Goal: Book appointment/travel/reservation

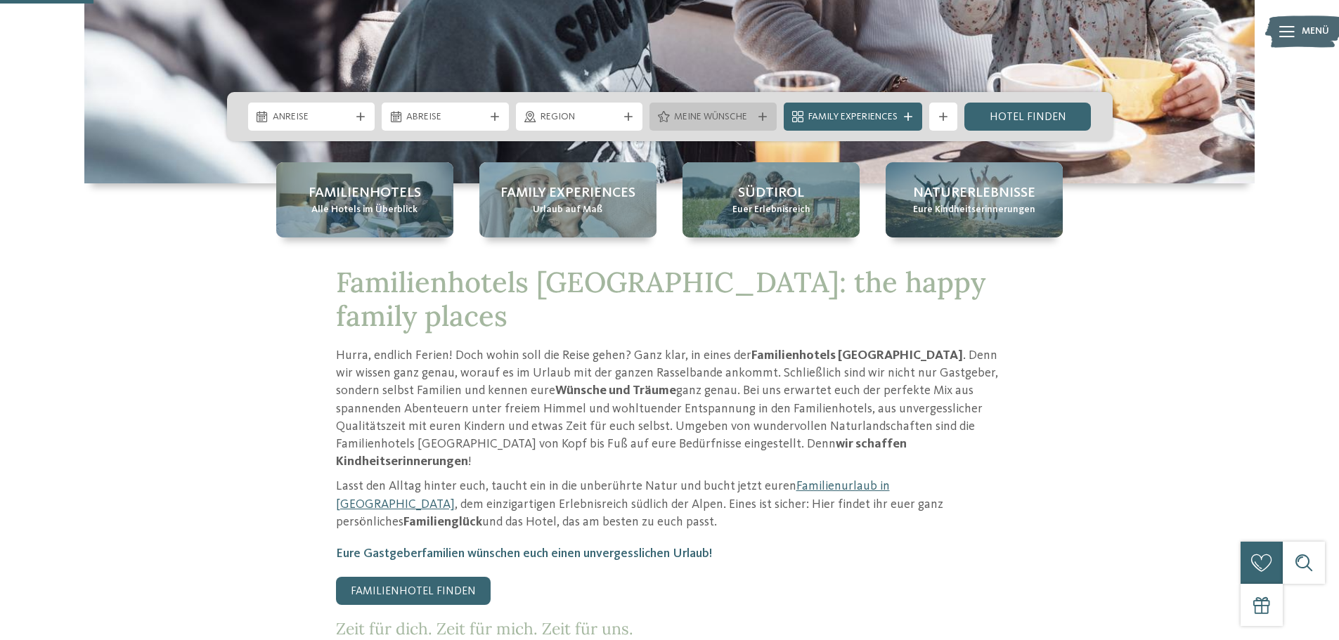
click at [752, 114] on div "Meine Wünsche" at bounding box center [713, 116] width 85 height 15
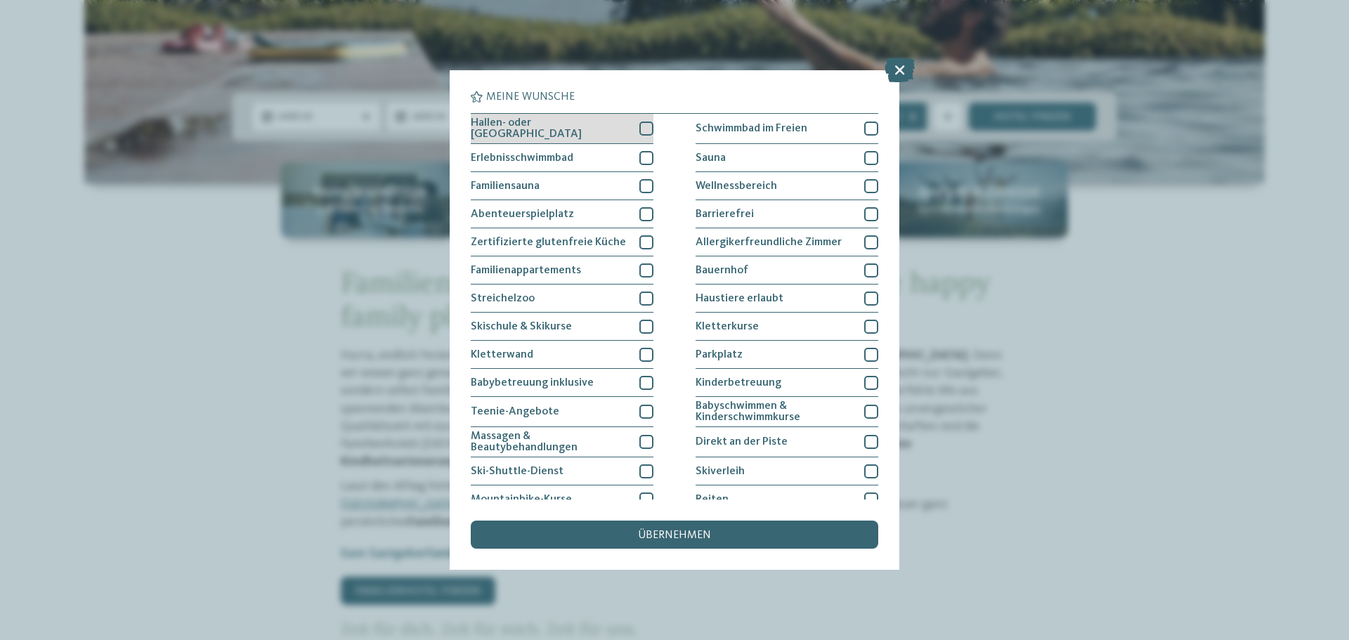
click at [604, 125] on div "Hallen- oder Schleusenbad" at bounding box center [562, 129] width 183 height 30
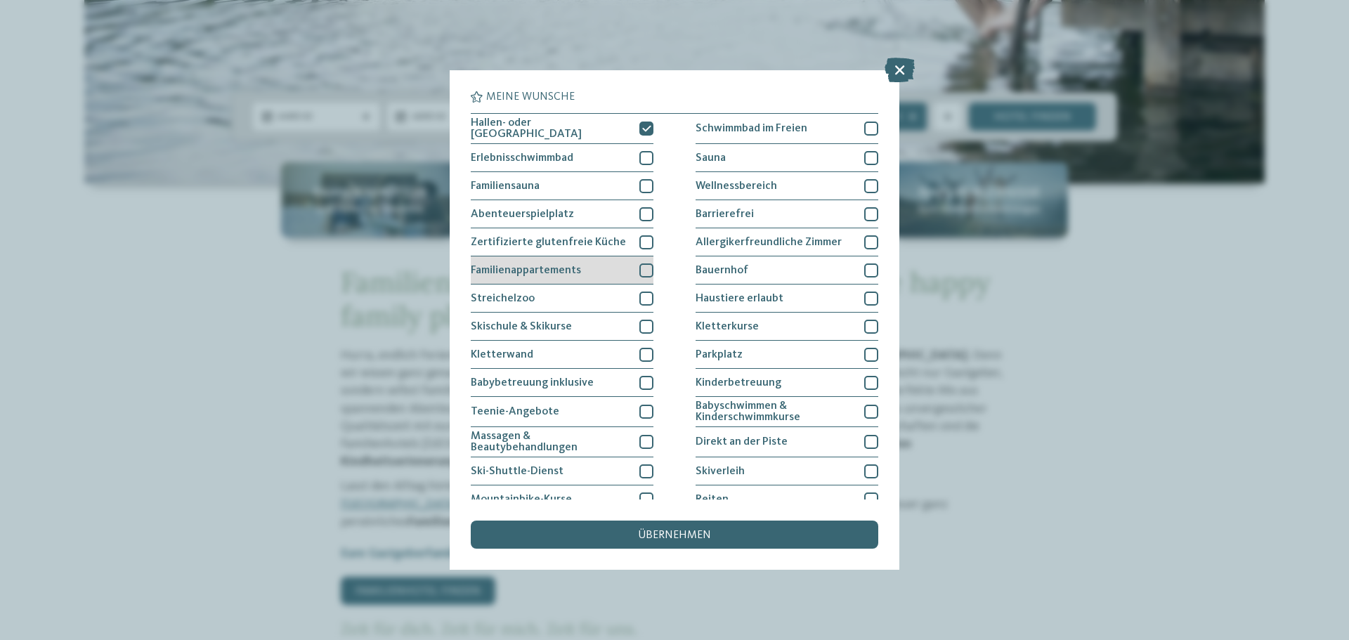
click at [582, 266] on div "Familienappartements" at bounding box center [562, 271] width 183 height 28
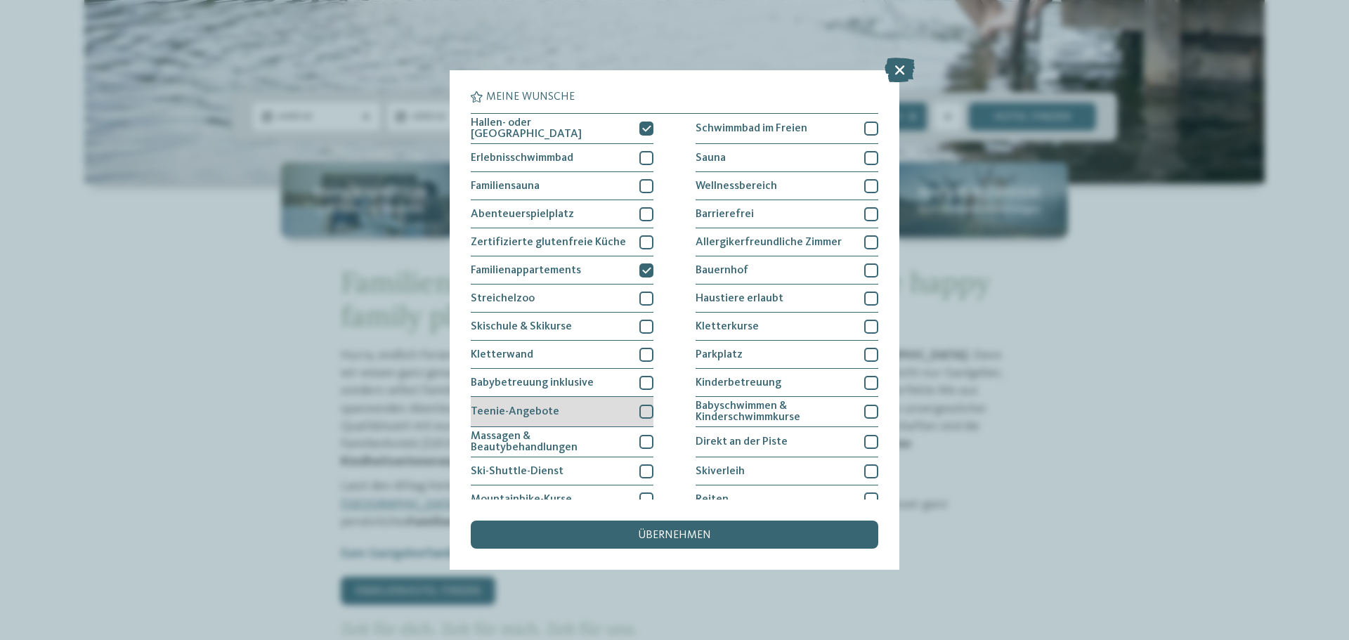
click at [593, 406] on div "Teenie-Angebote" at bounding box center [562, 412] width 183 height 30
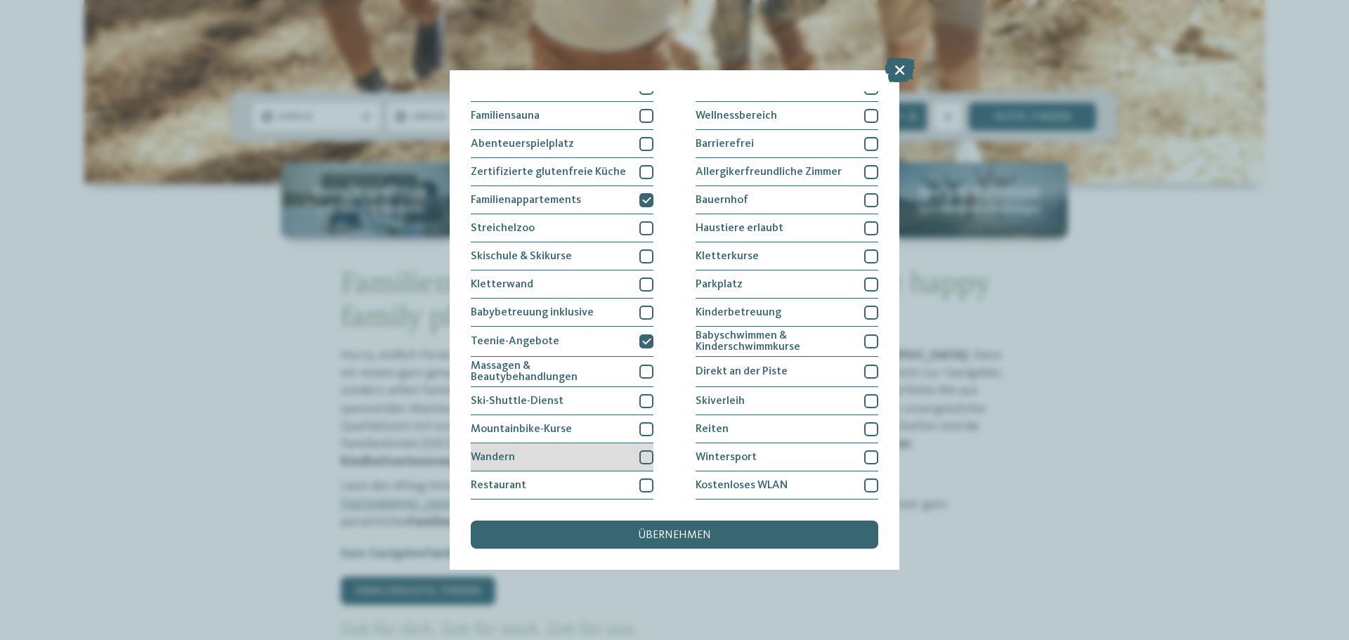
scroll to position [96, 0]
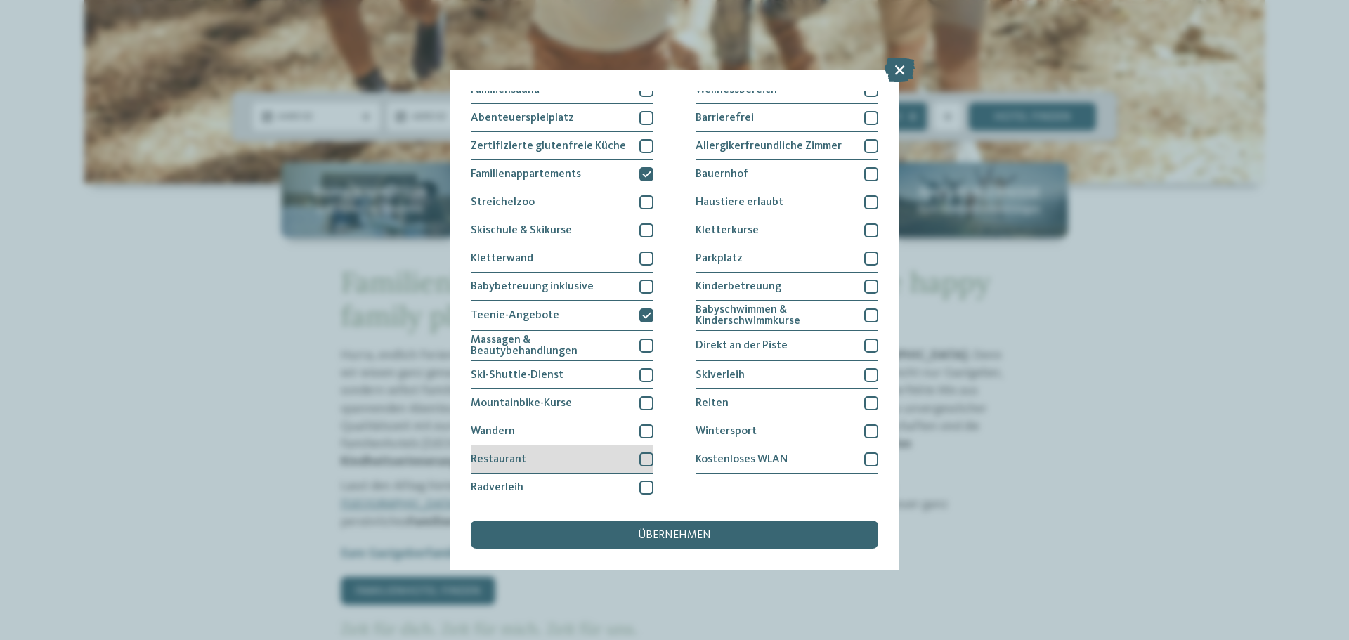
click at [595, 457] on div "Restaurant" at bounding box center [562, 460] width 183 height 28
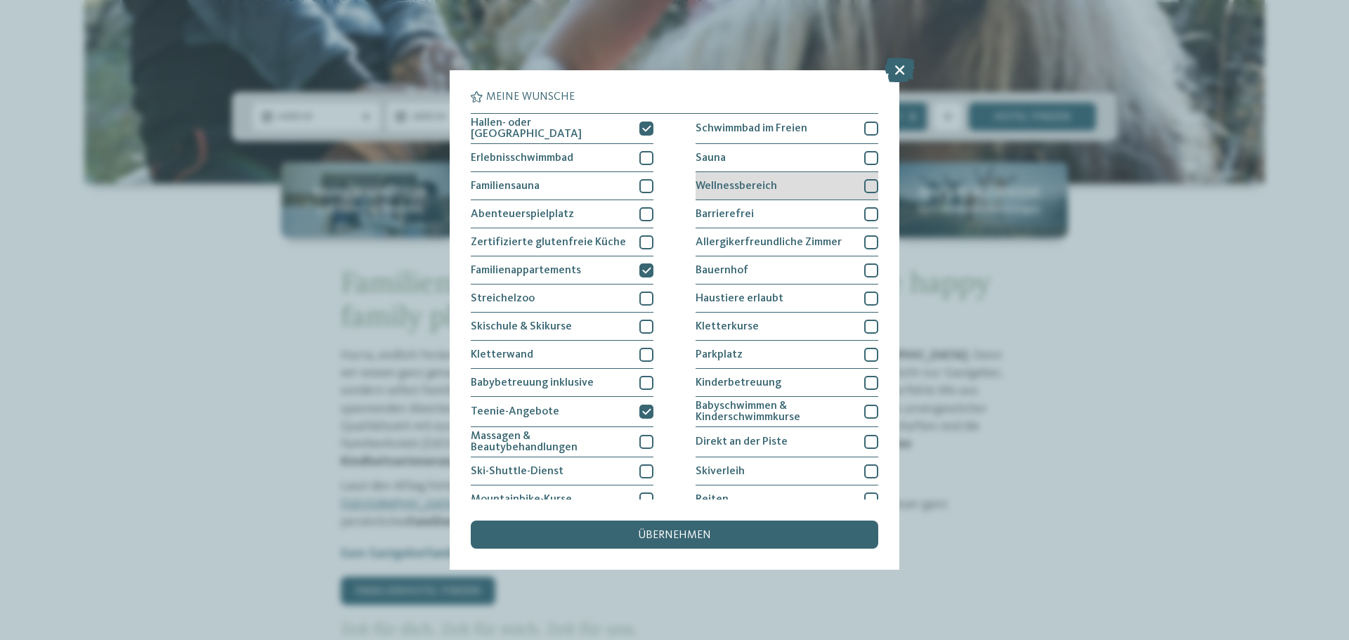
click at [838, 181] on div "Wellnessbereich" at bounding box center [787, 186] width 183 height 28
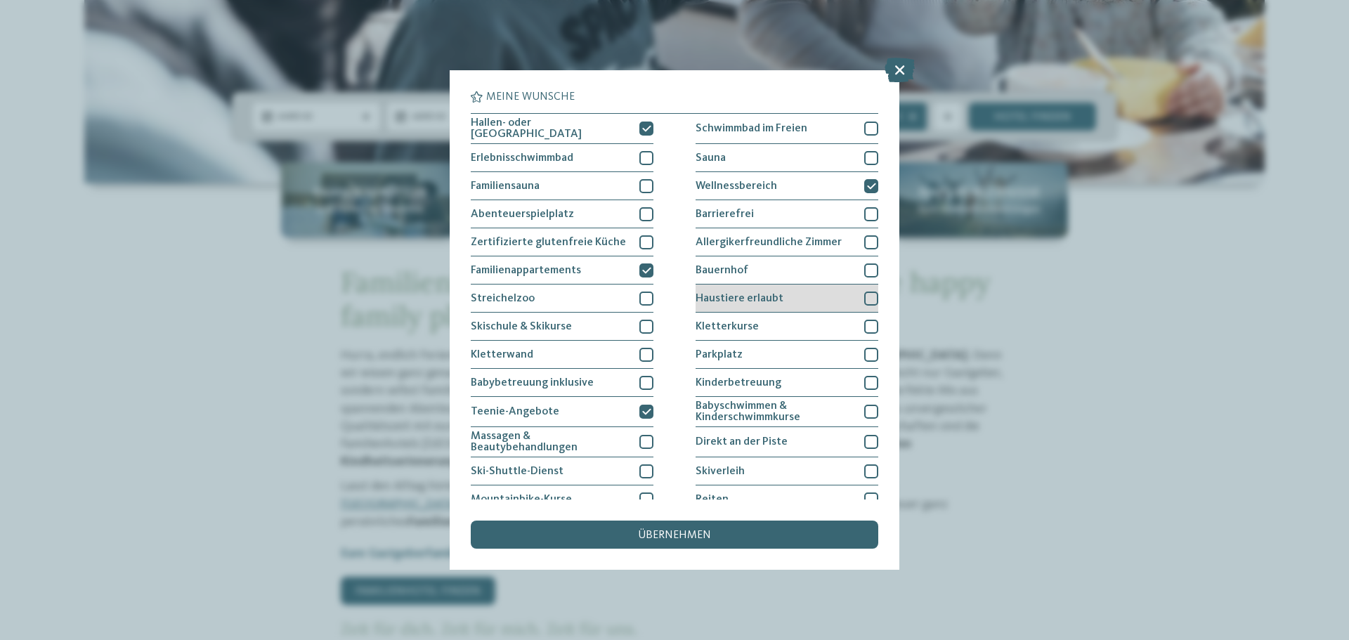
click at [823, 294] on div "Haustiere erlaubt" at bounding box center [787, 299] width 183 height 28
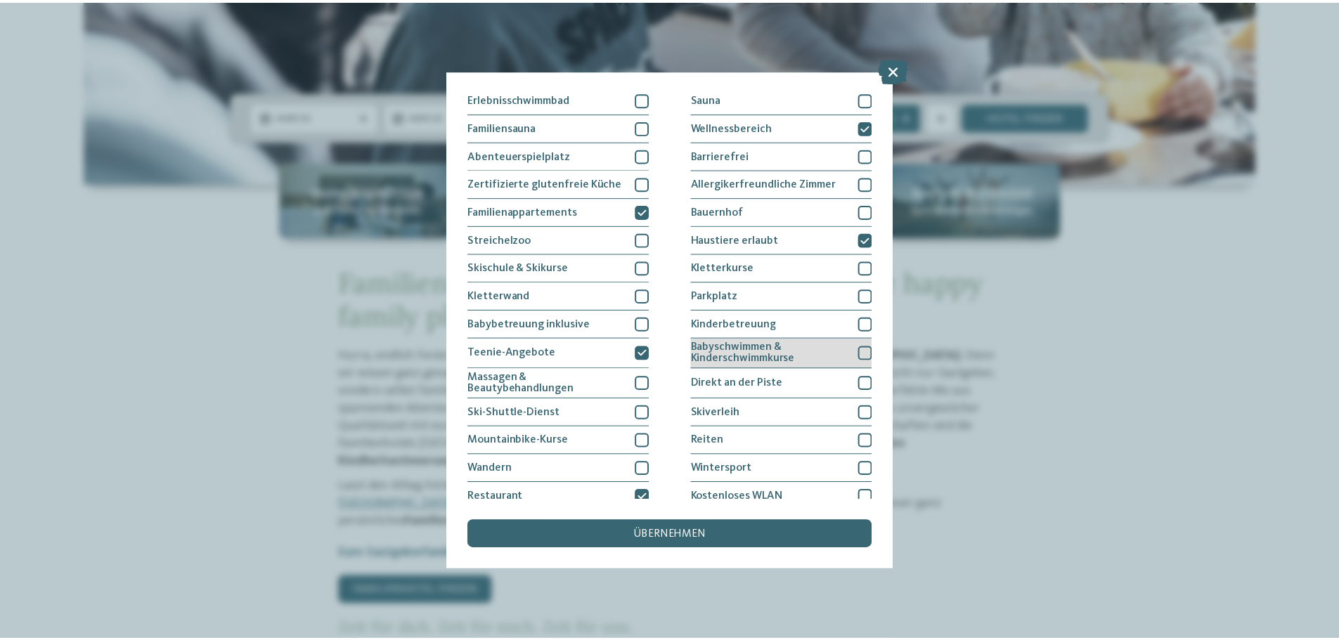
scroll to position [96, 0]
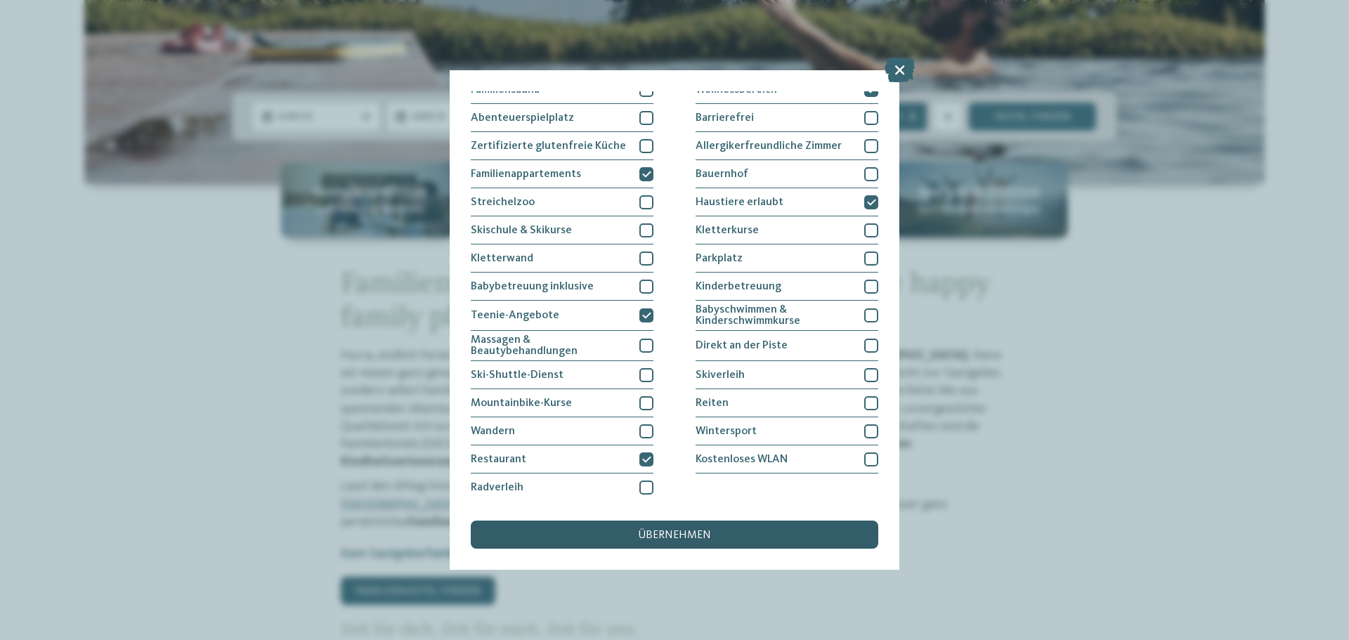
click at [728, 527] on div "übernehmen" at bounding box center [675, 535] width 408 height 28
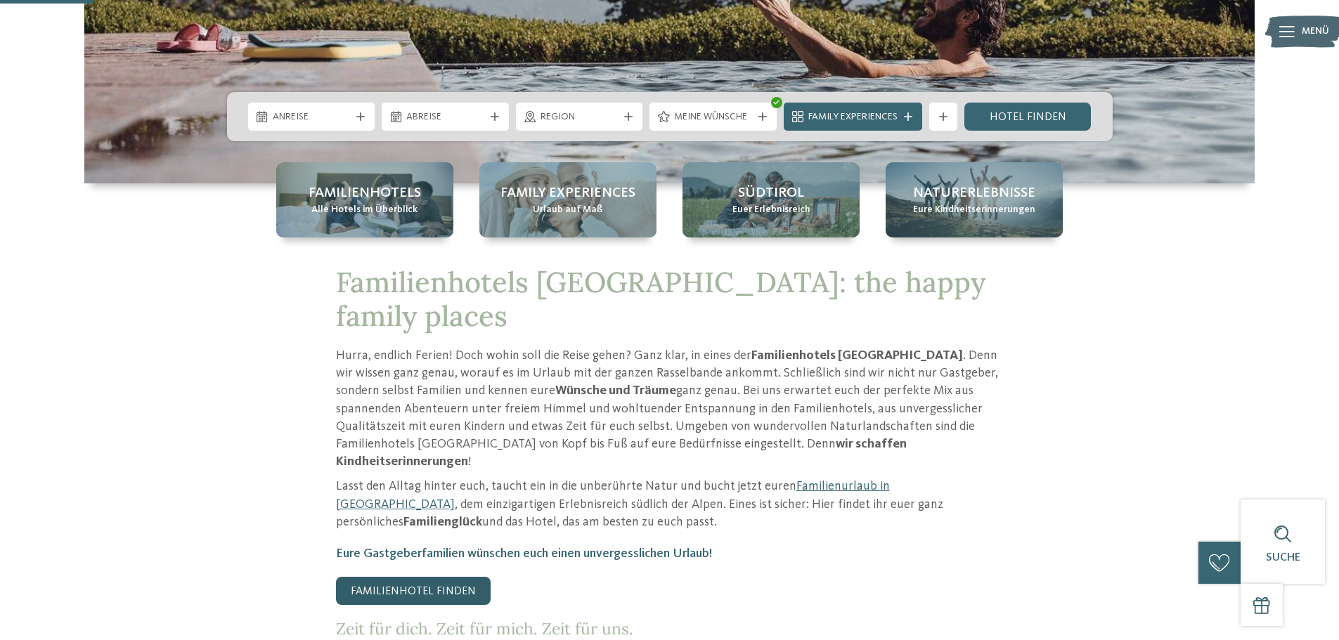
click at [444, 577] on link "Familienhotel finden" at bounding box center [413, 591] width 155 height 28
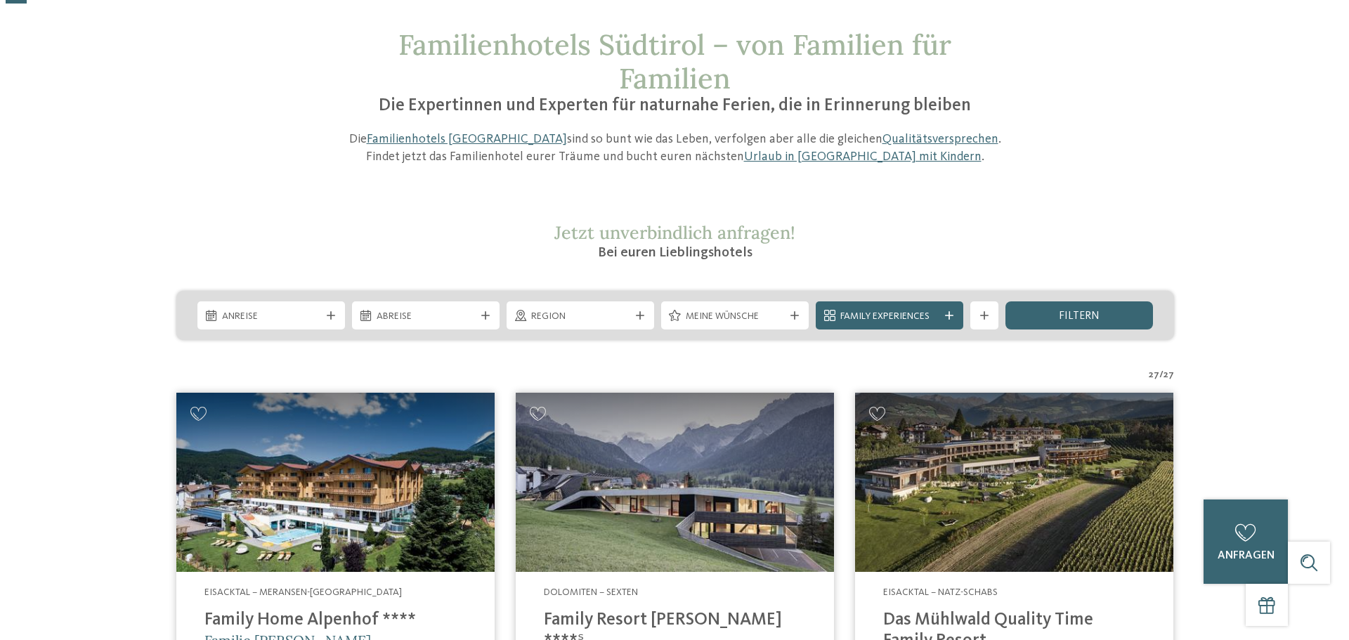
scroll to position [141, 0]
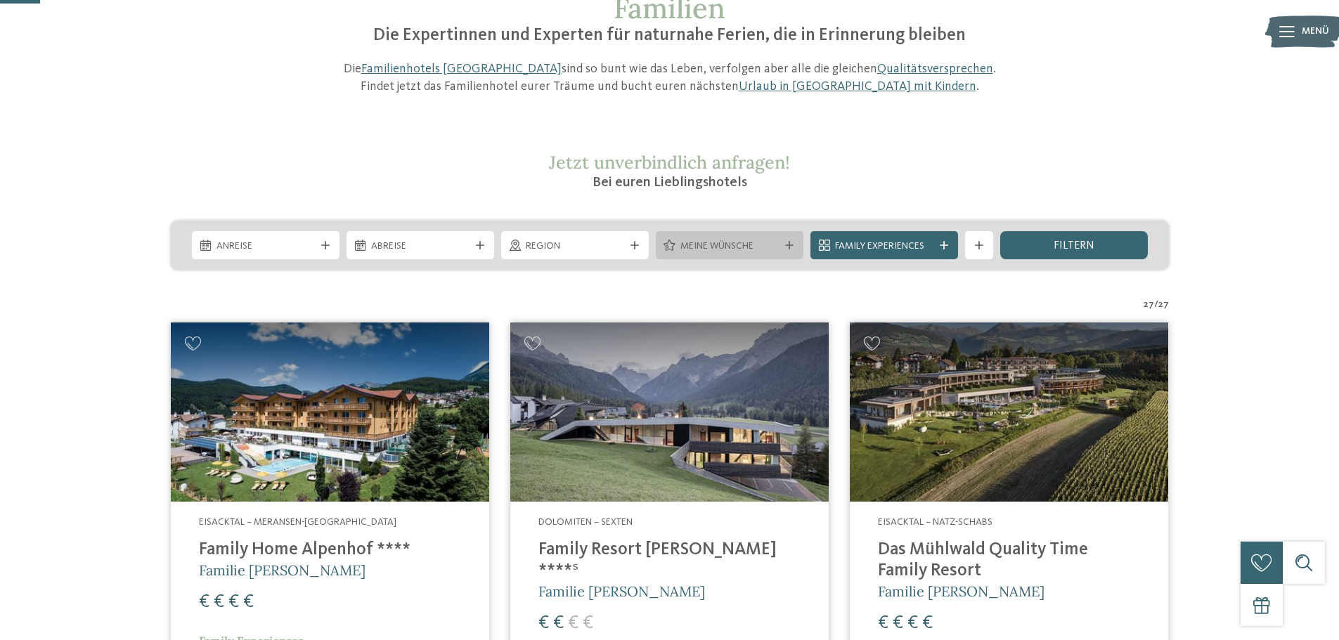
click at [750, 250] on span "Meine Wünsche" at bounding box center [729, 247] width 98 height 14
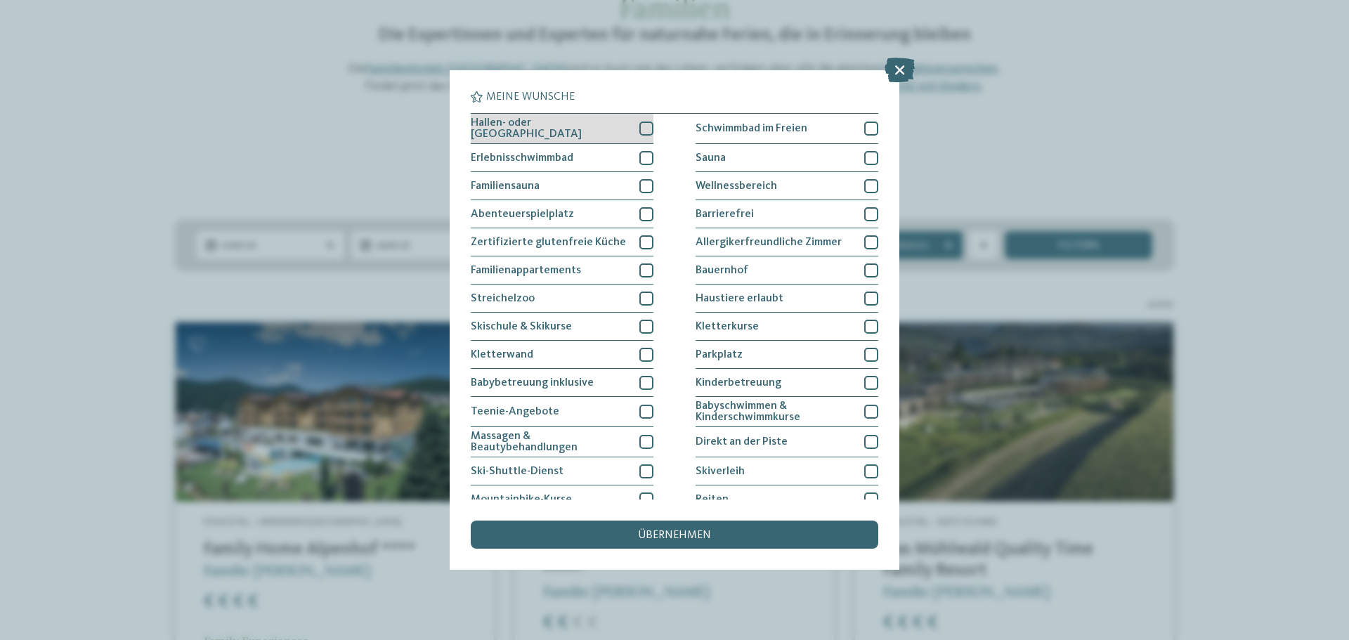
click at [622, 130] on div "Hallen- oder Schleusenbad" at bounding box center [562, 129] width 183 height 30
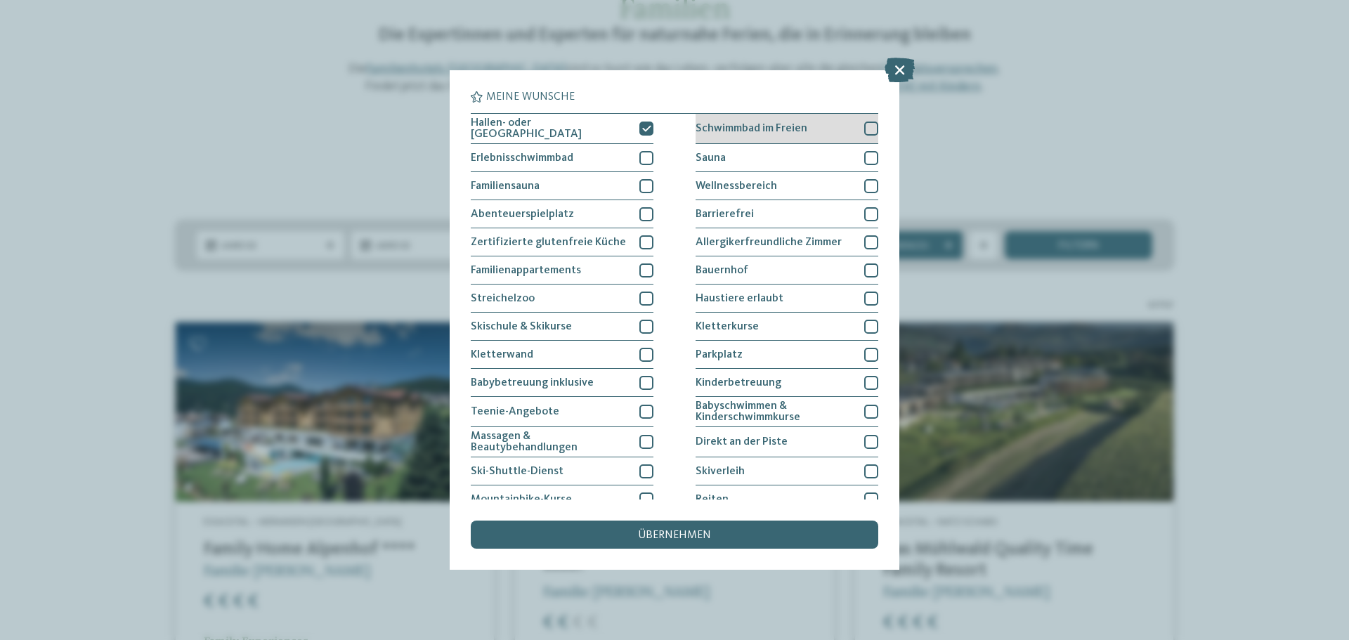
click at [754, 122] on div "Schwimmbad im Freien" at bounding box center [787, 129] width 183 height 30
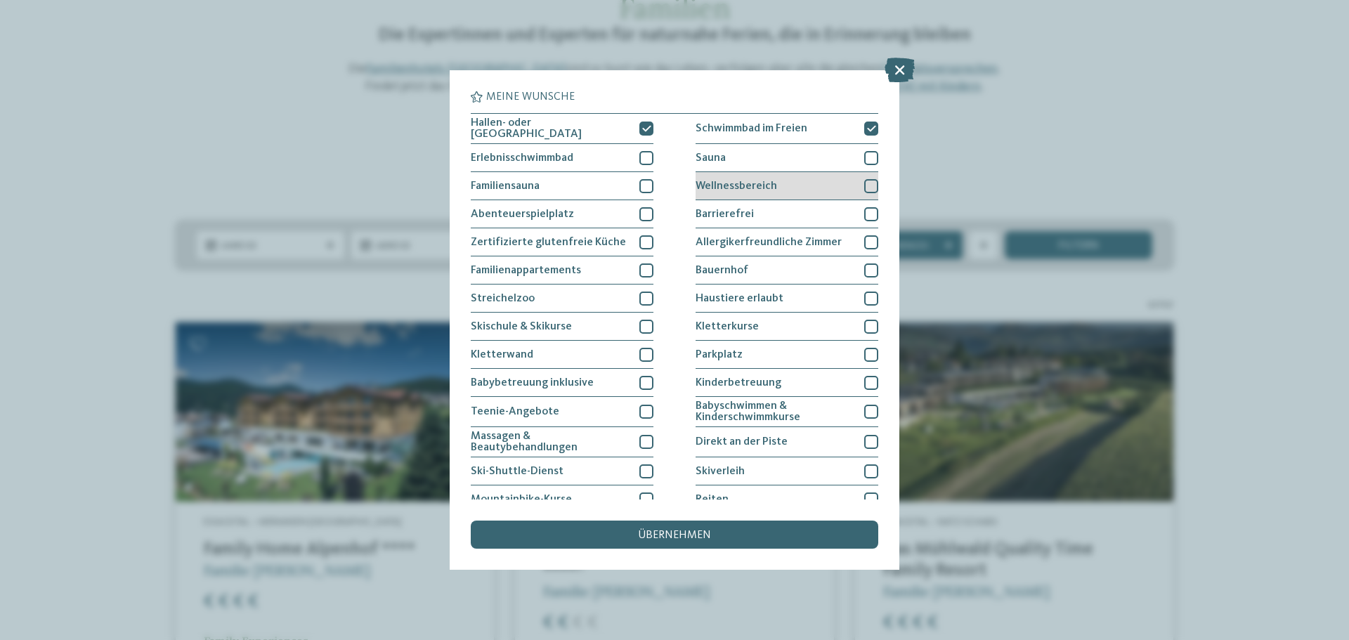
click at [740, 173] on div "Wellnessbereich" at bounding box center [787, 186] width 183 height 28
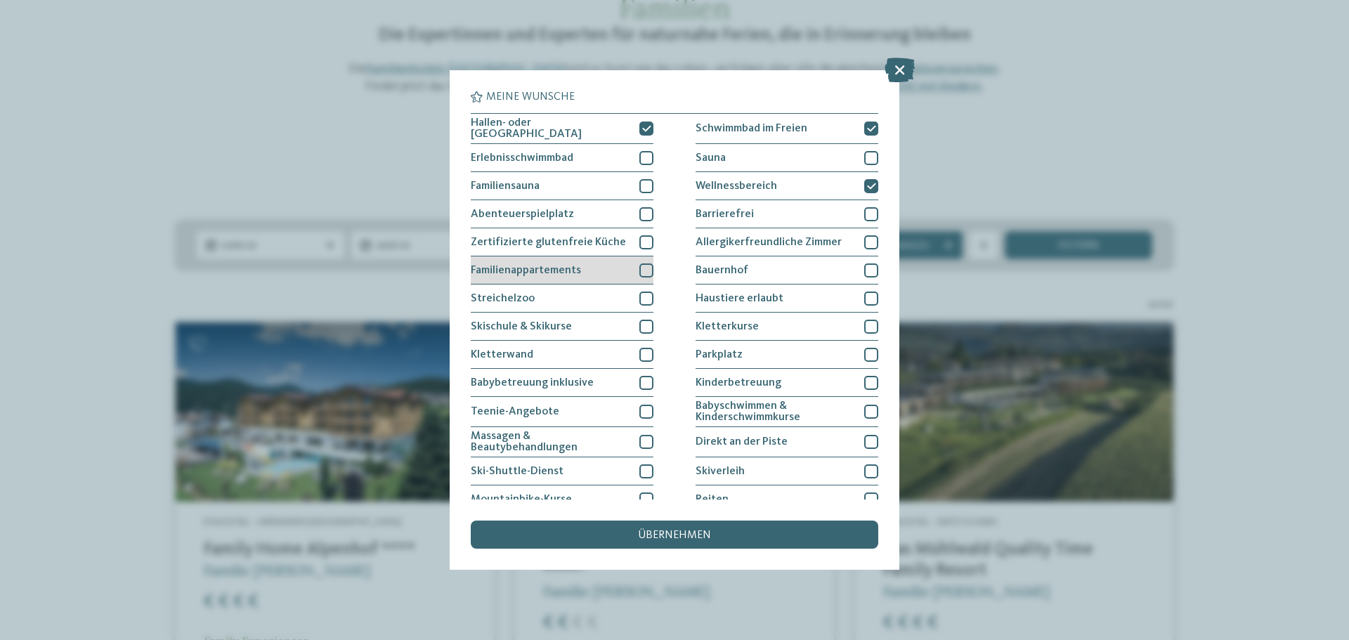
click at [564, 261] on div "Familienappartements" at bounding box center [562, 271] width 183 height 28
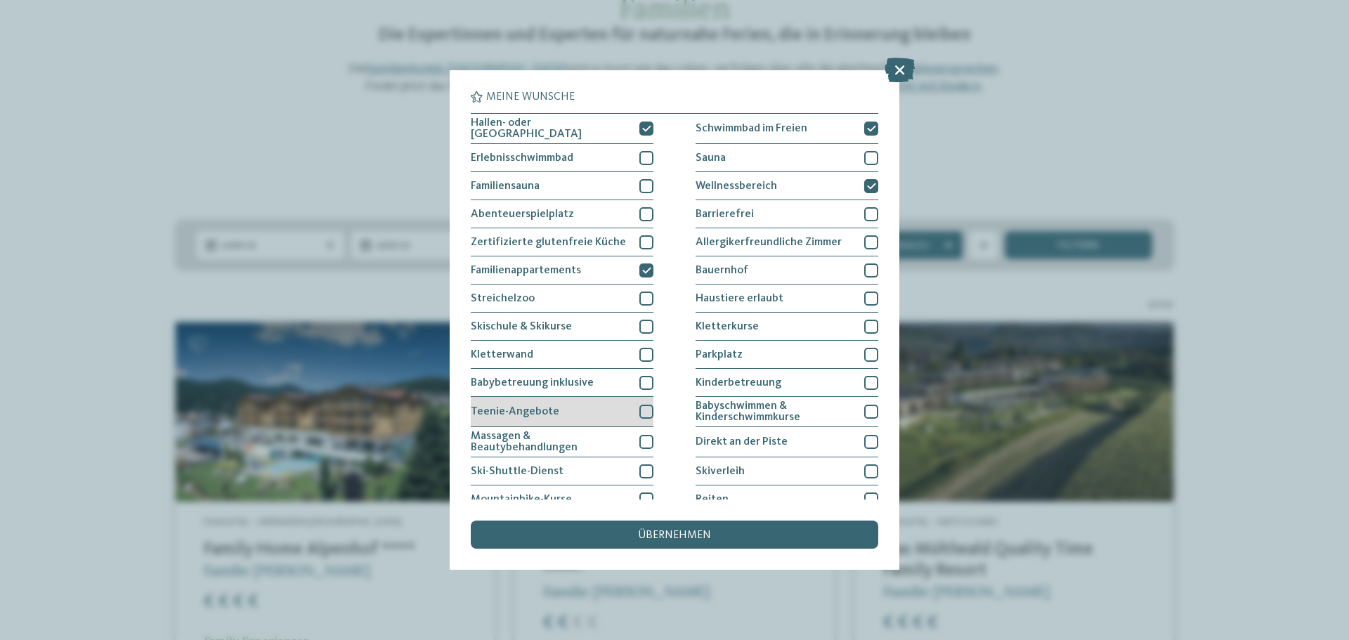
click at [567, 407] on div "Teenie-Angebote" at bounding box center [562, 412] width 183 height 30
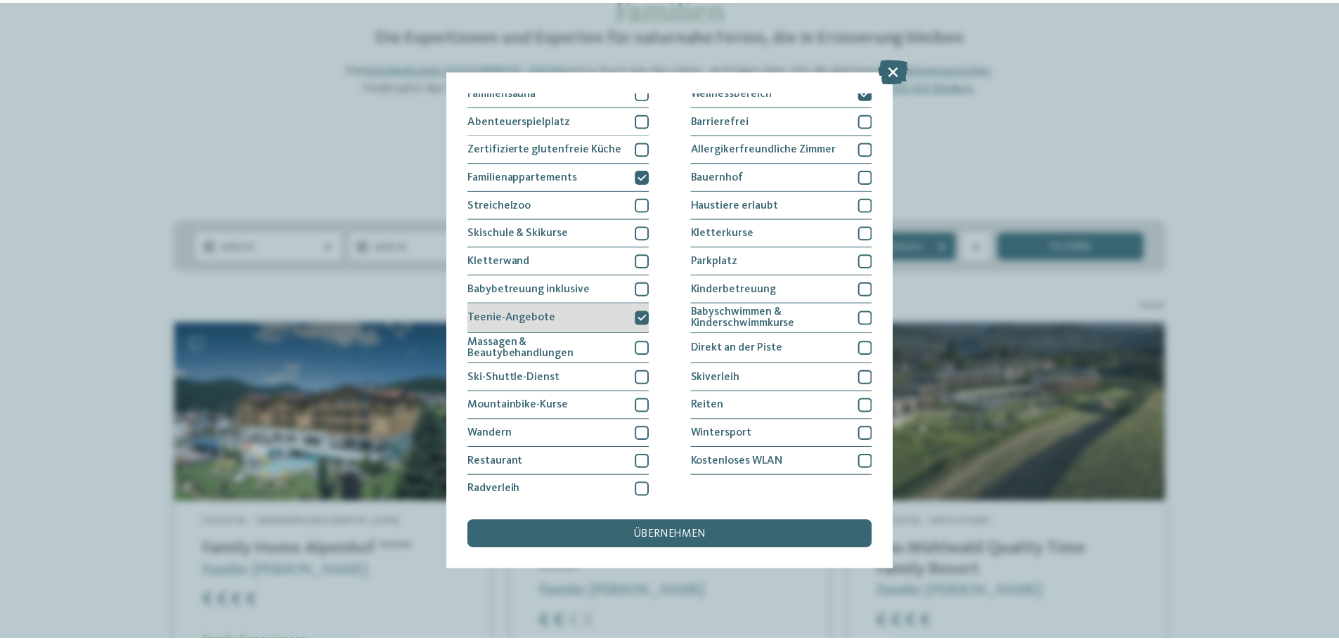
scroll to position [96, 0]
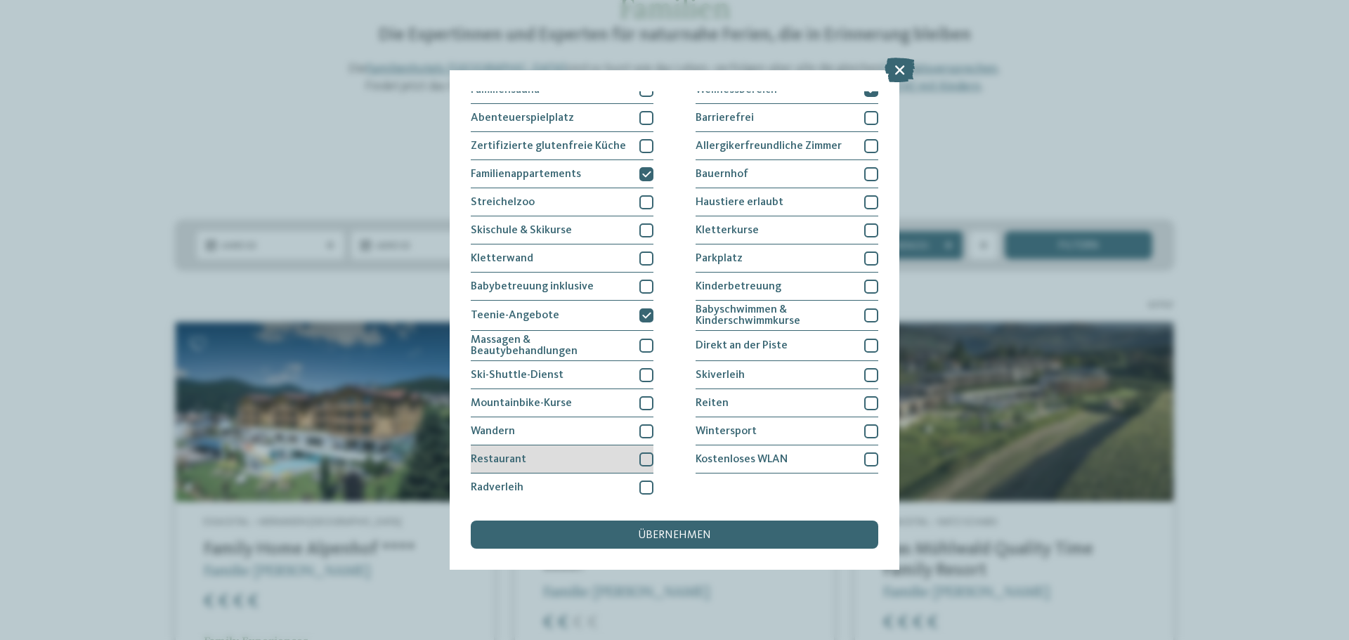
click at [561, 453] on div "Restaurant" at bounding box center [562, 460] width 183 height 28
click at [739, 204] on span "Haustiere erlaubt" at bounding box center [740, 202] width 88 height 11
click at [700, 536] on span "übernehmen" at bounding box center [674, 535] width 73 height 11
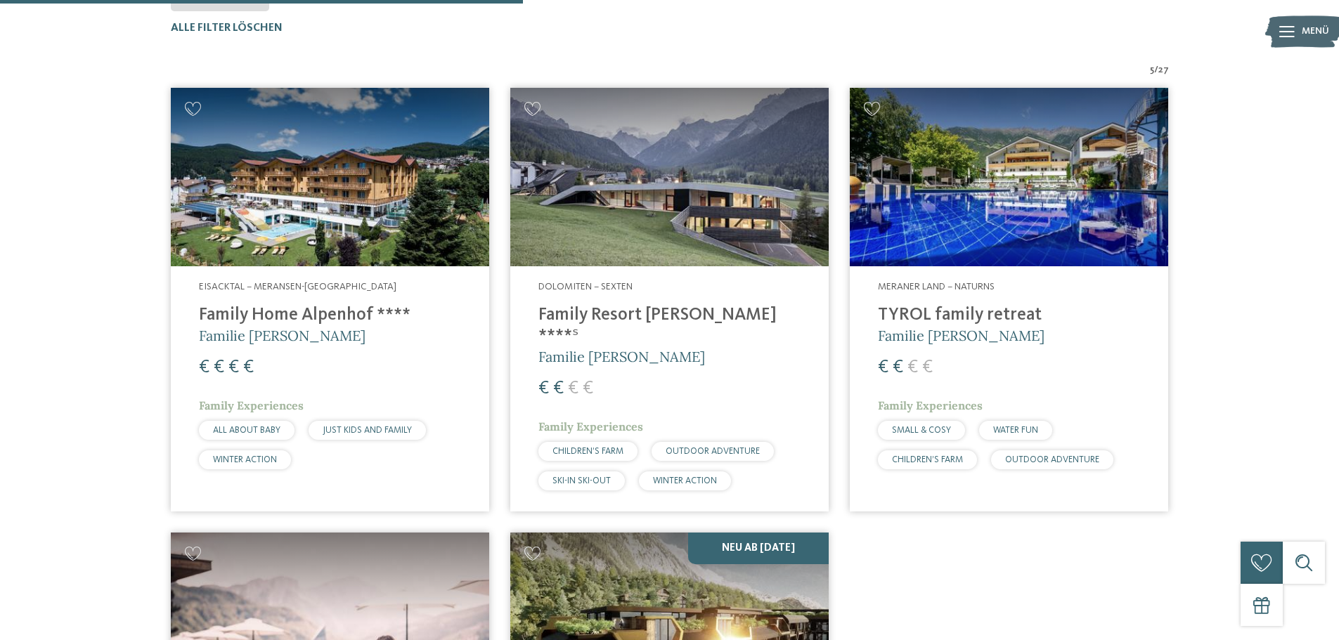
scroll to position [496, 0]
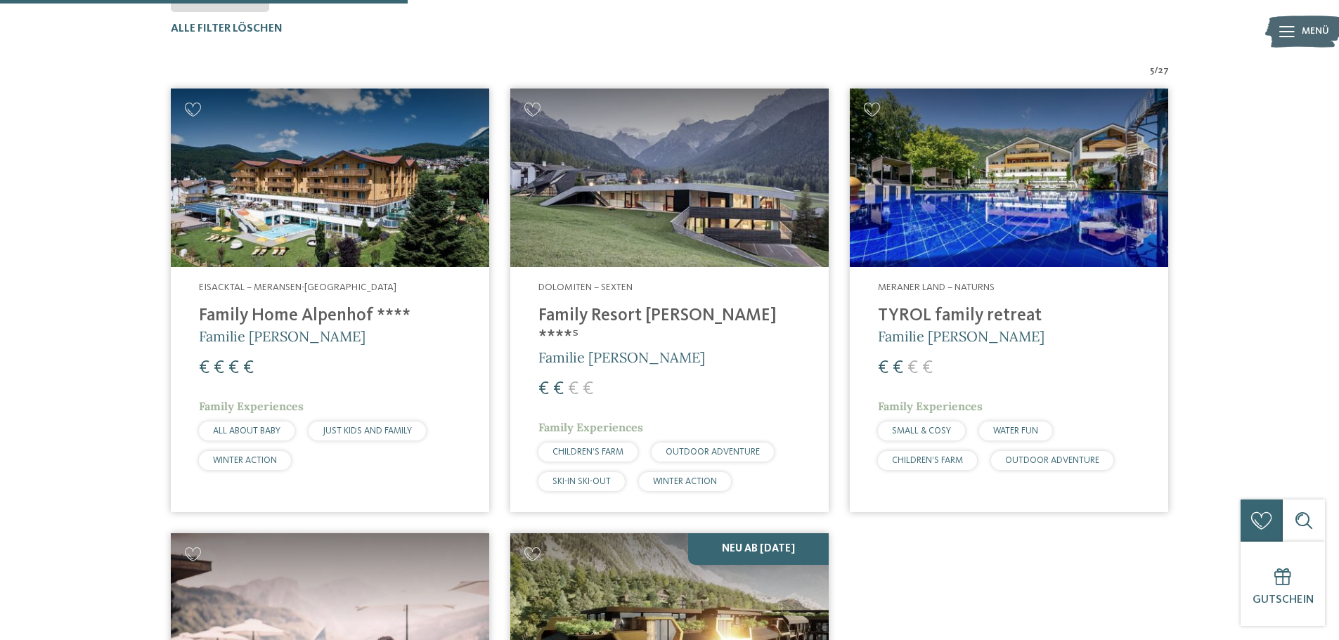
click at [341, 311] on h4 "Family Home Alpenhof ****" at bounding box center [330, 316] width 262 height 21
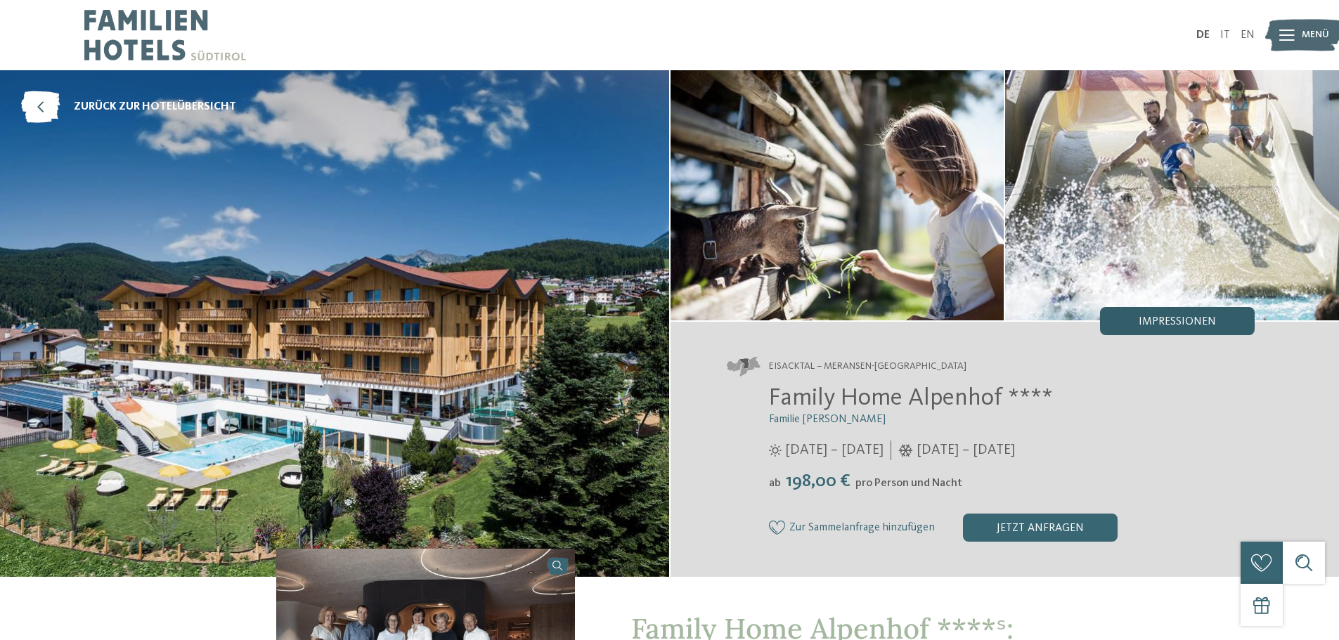
click at [1167, 316] on span "Impressionen" at bounding box center [1177, 321] width 77 height 11
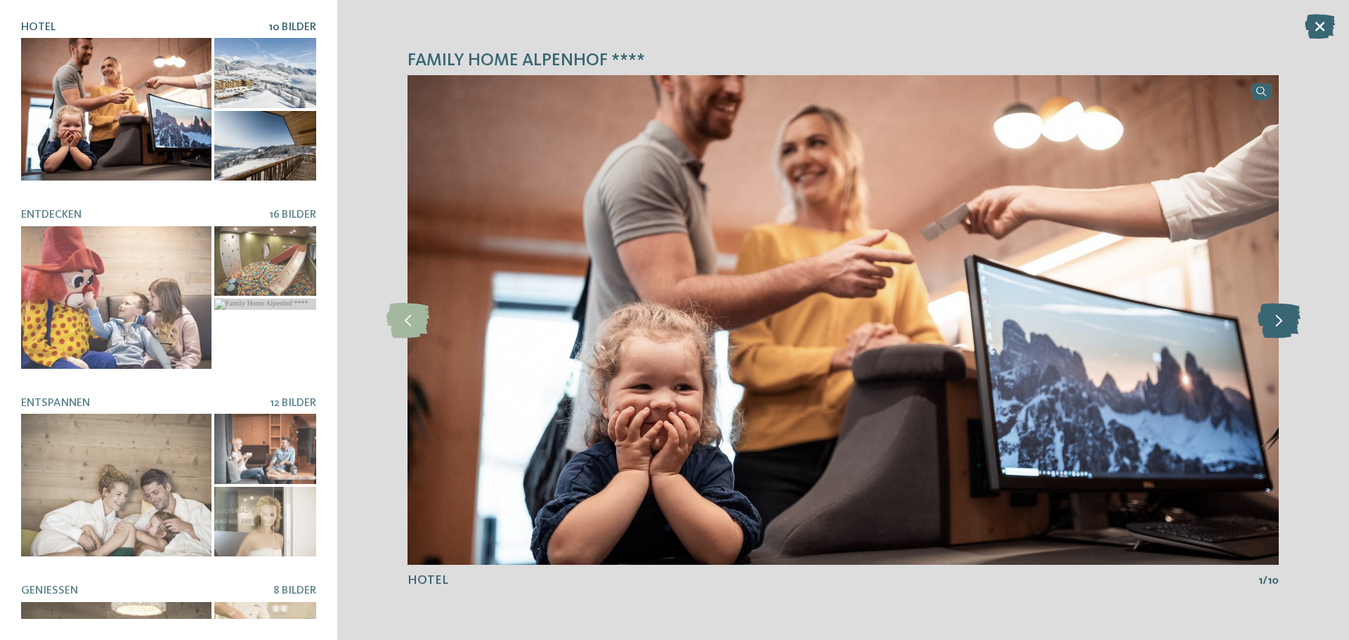
click at [1281, 331] on icon at bounding box center [1279, 320] width 43 height 35
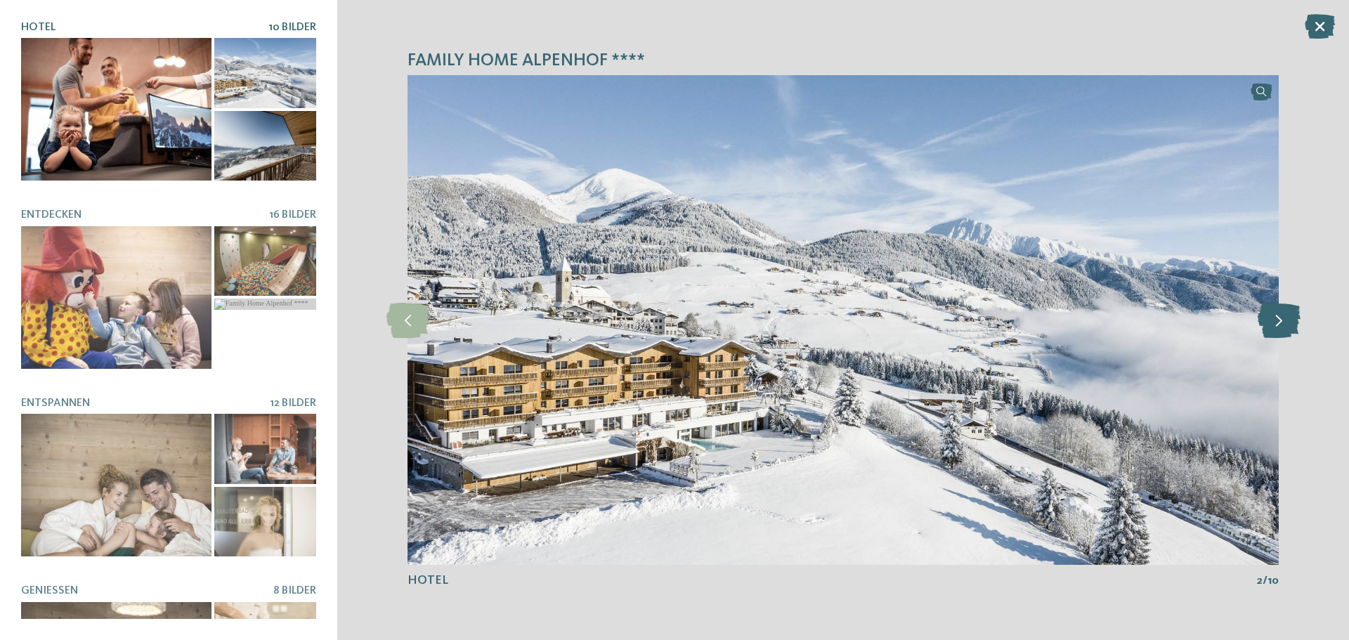
click at [1278, 321] on icon at bounding box center [1279, 320] width 43 height 35
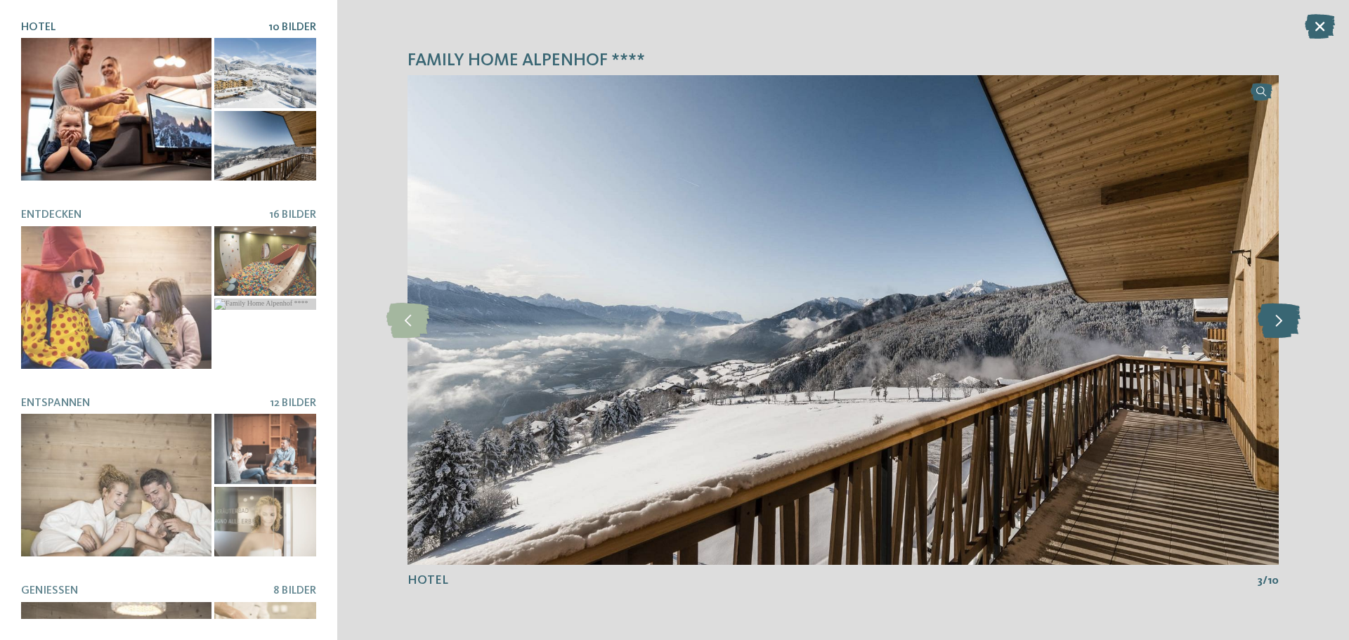
click at [1278, 321] on icon at bounding box center [1279, 320] width 43 height 35
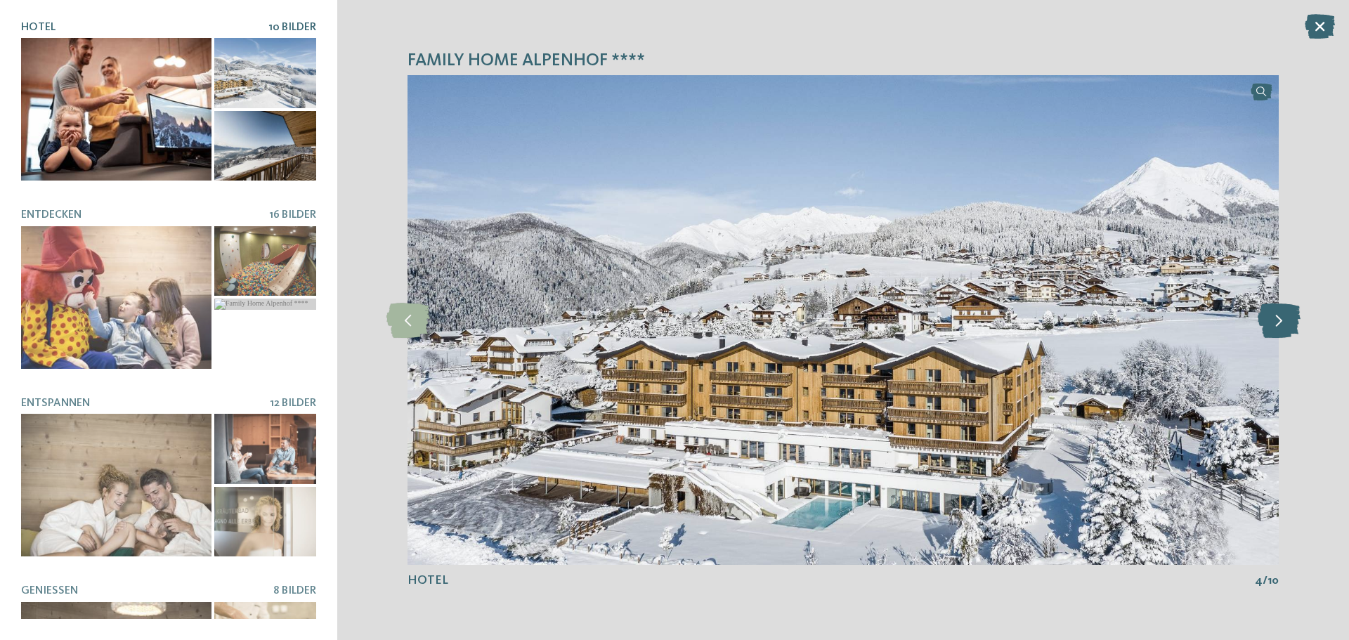
click at [1278, 321] on icon at bounding box center [1279, 320] width 43 height 35
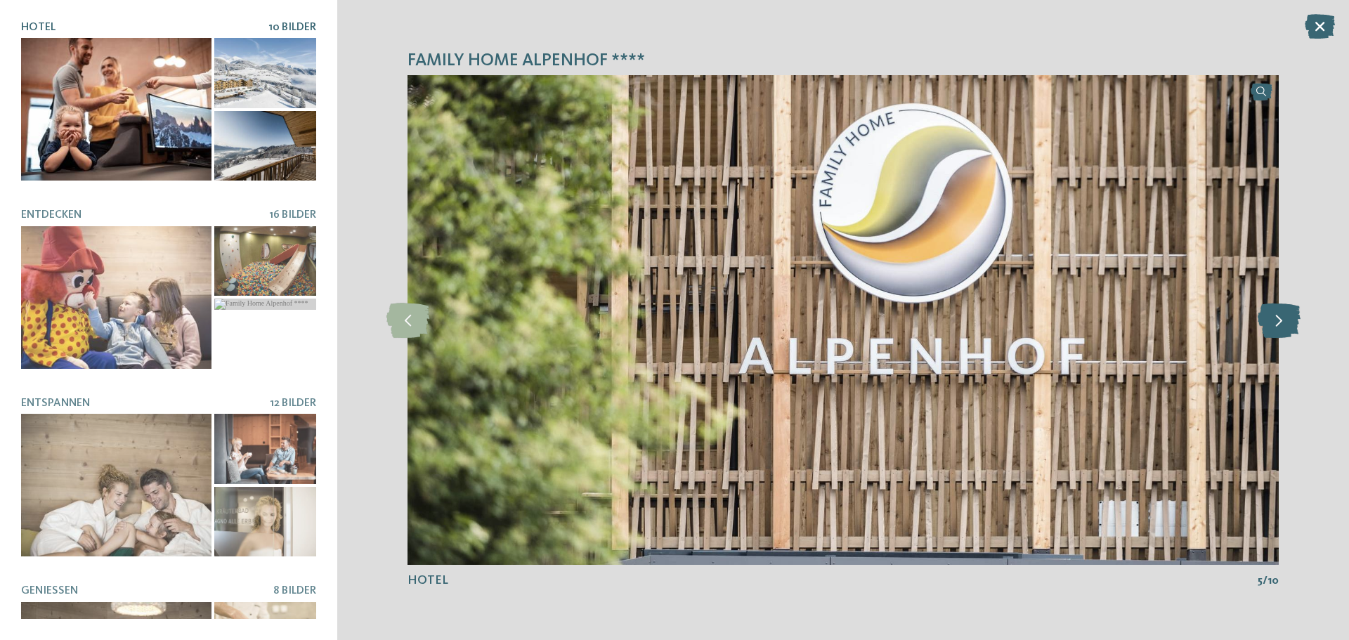
click at [1278, 321] on icon at bounding box center [1279, 320] width 43 height 35
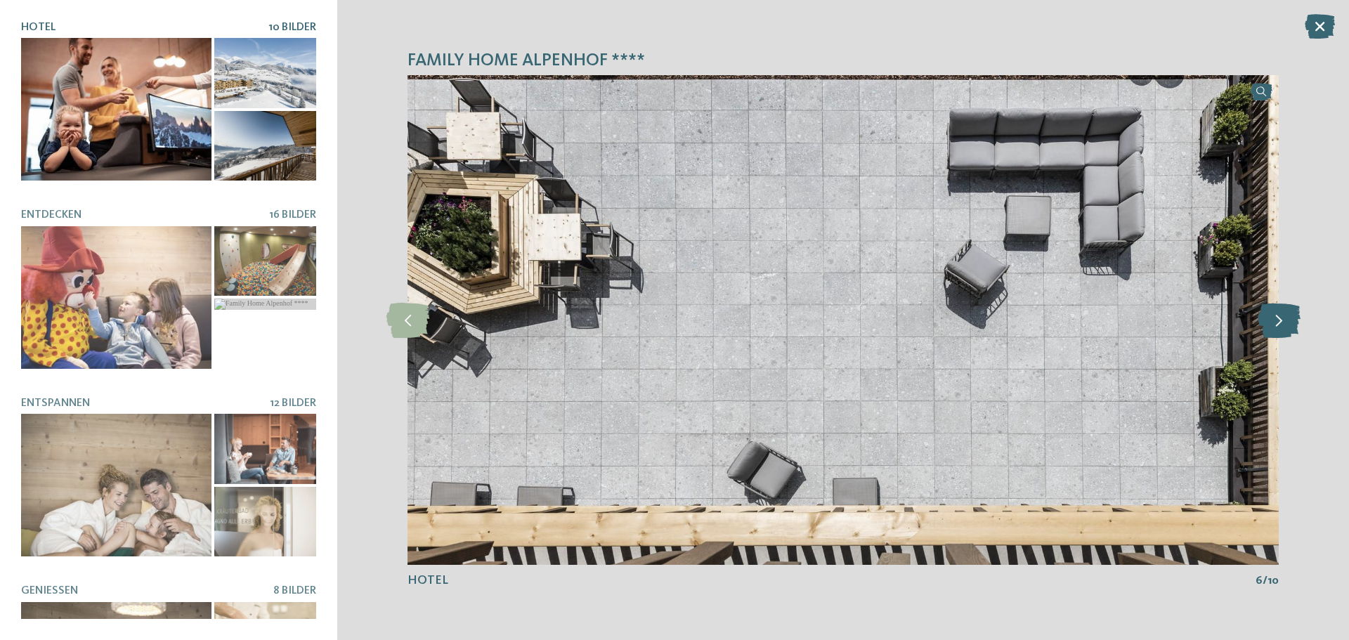
click at [1278, 321] on icon at bounding box center [1279, 320] width 43 height 35
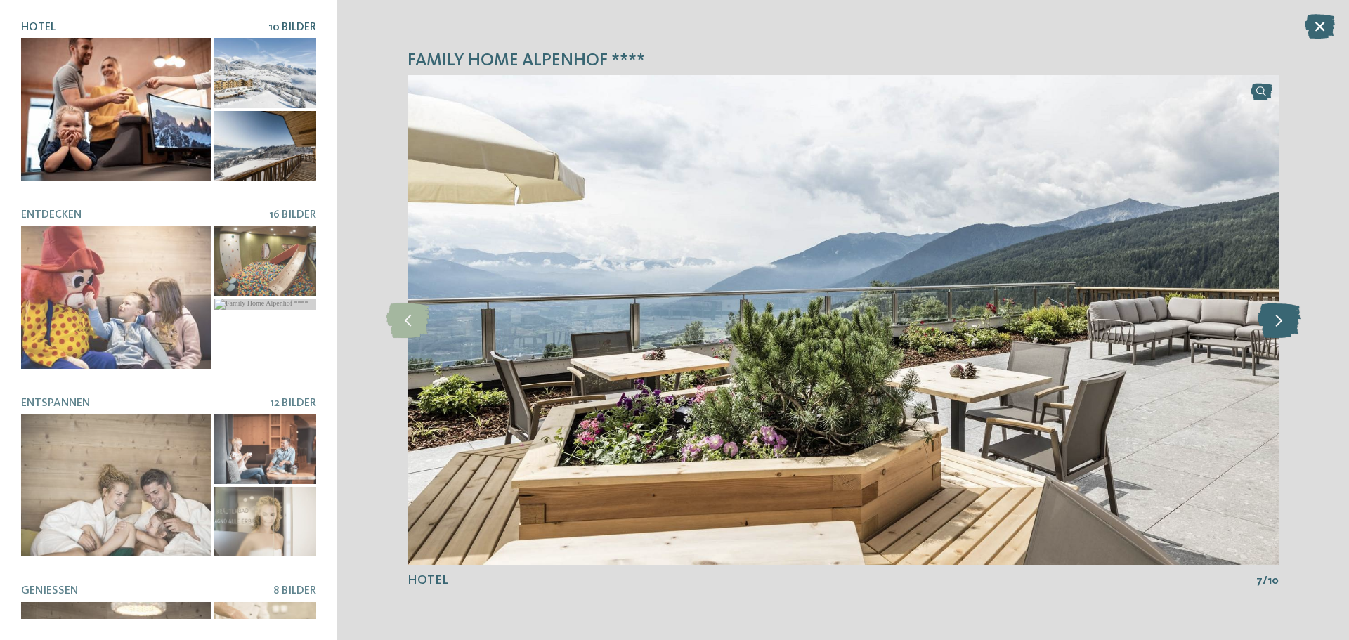
click at [1278, 321] on icon at bounding box center [1279, 320] width 43 height 35
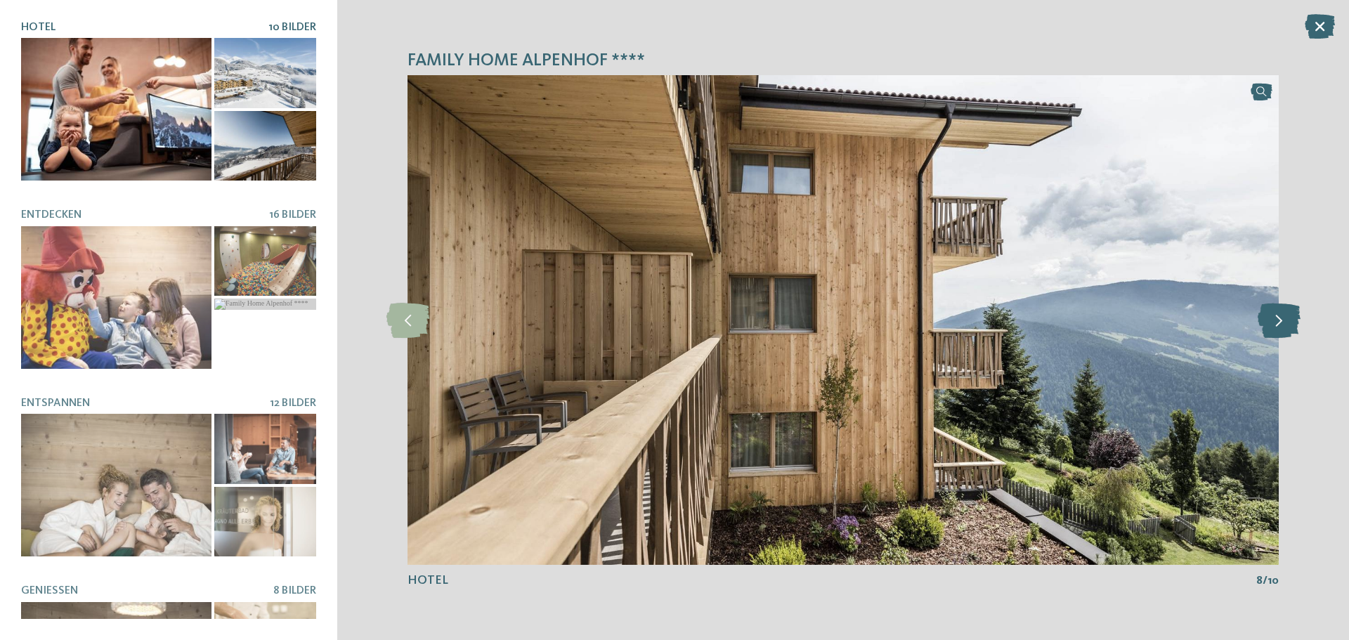
click at [1278, 321] on icon at bounding box center [1279, 320] width 43 height 35
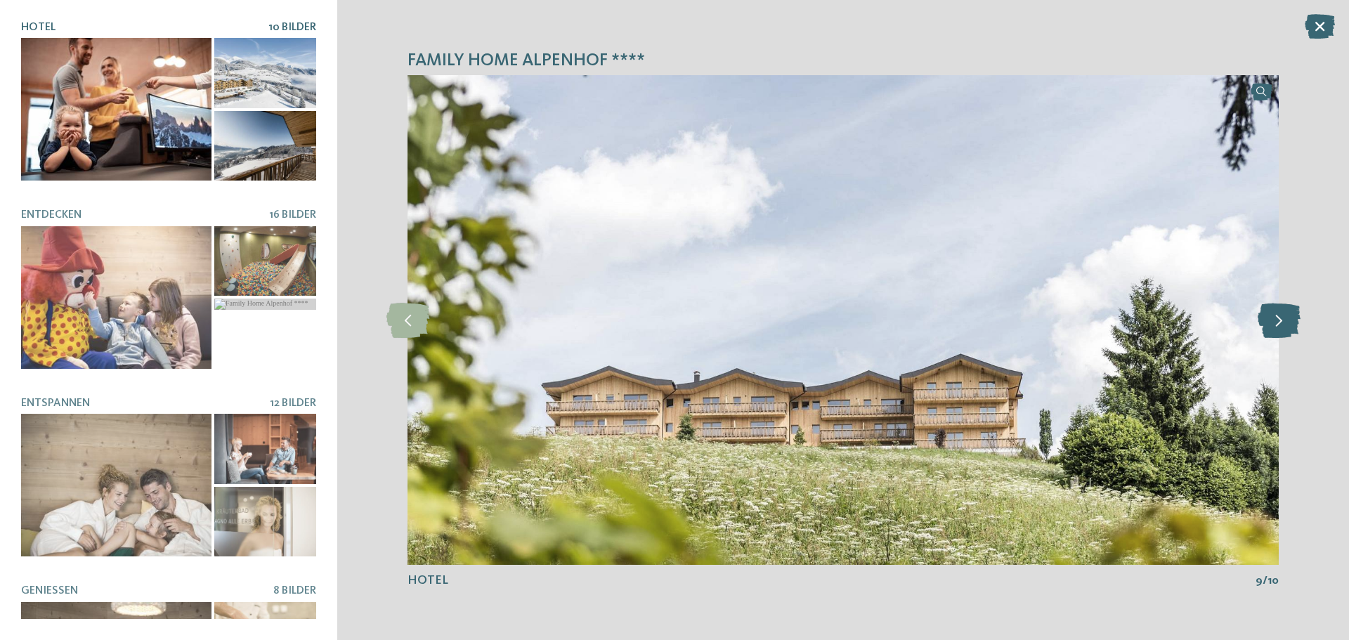
click at [1278, 321] on icon at bounding box center [1279, 320] width 43 height 35
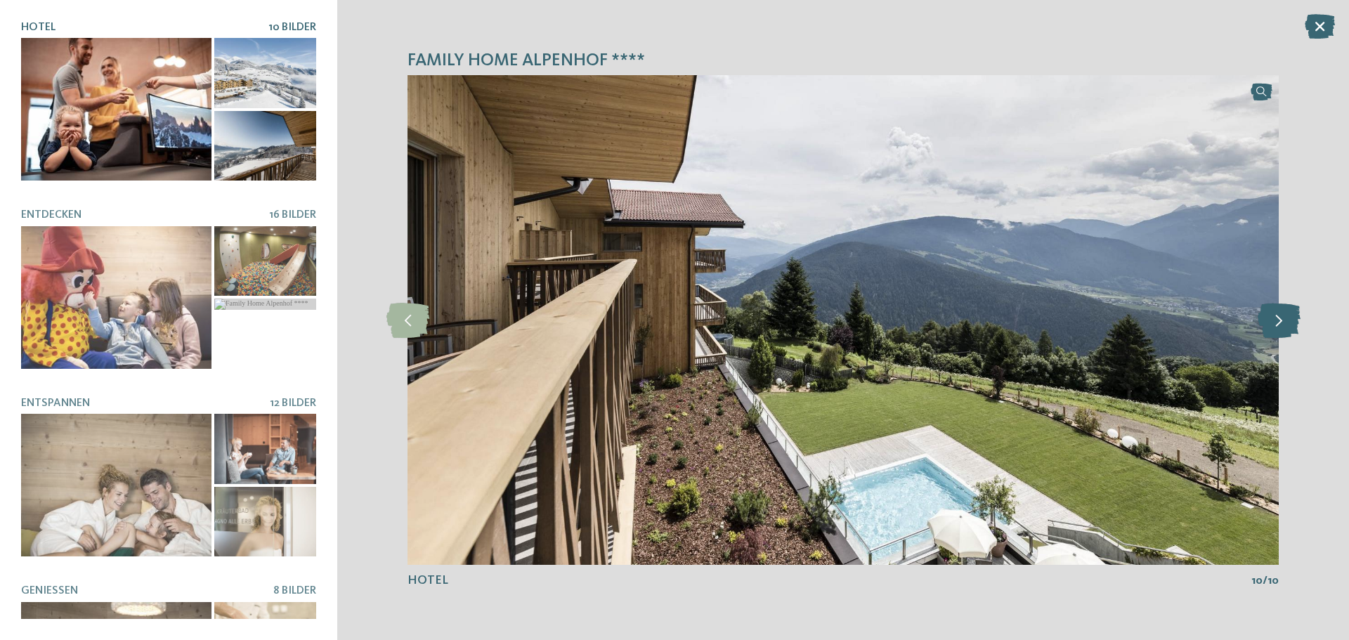
click at [1278, 321] on icon at bounding box center [1279, 320] width 43 height 35
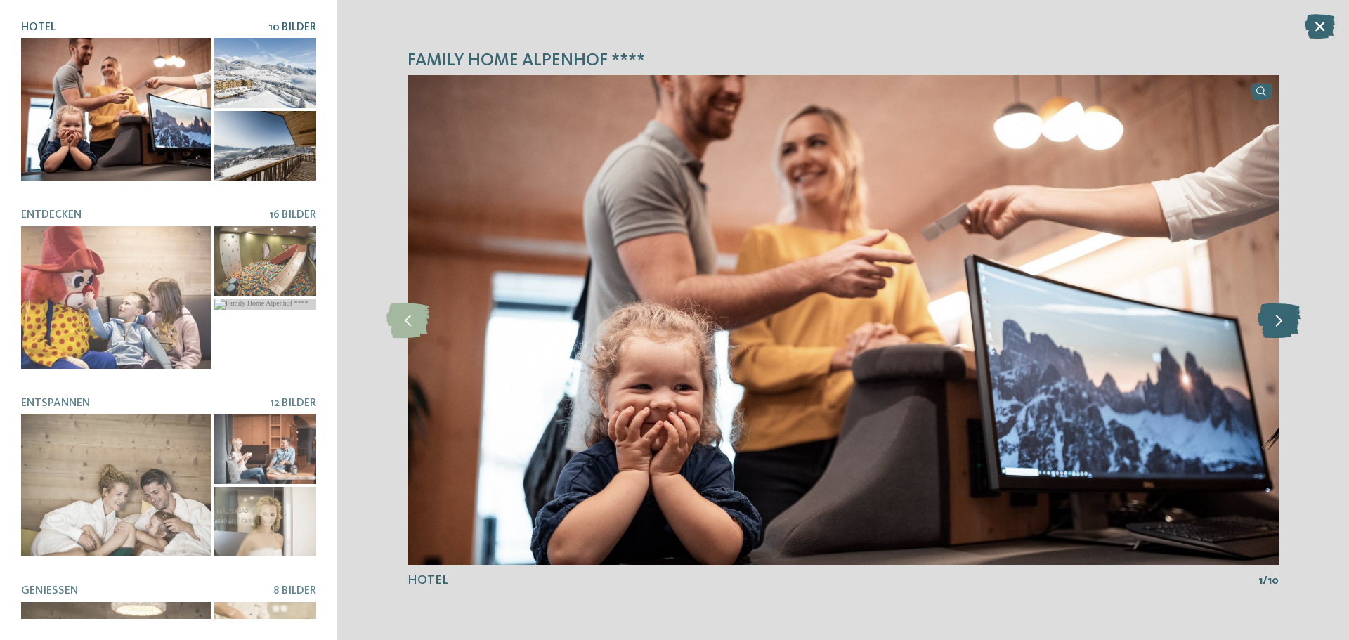
click at [1278, 321] on icon at bounding box center [1279, 320] width 43 height 35
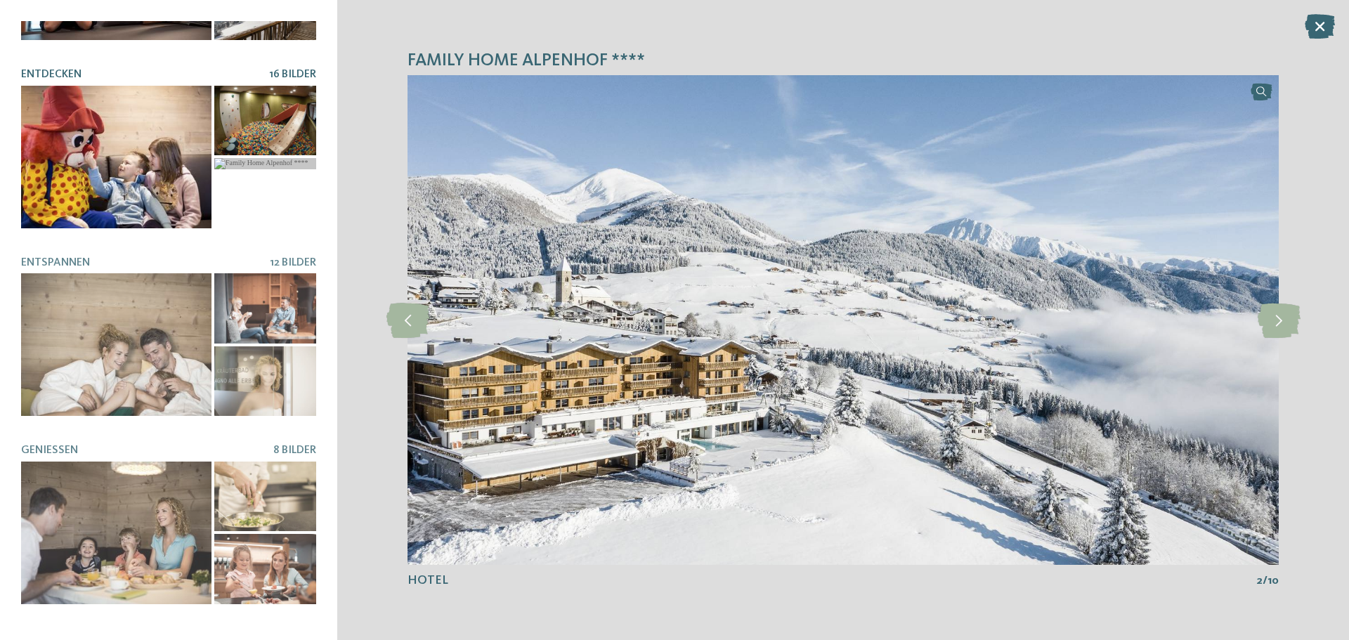
scroll to position [70, 0]
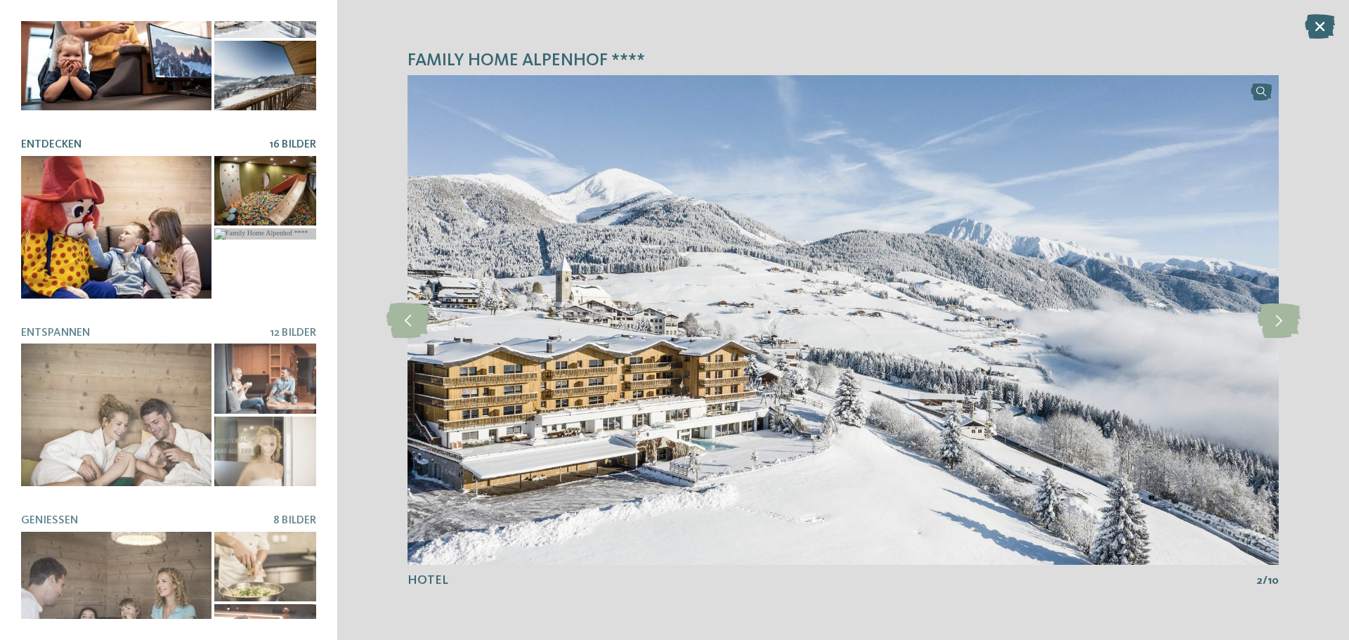
click at [101, 196] on div at bounding box center [116, 227] width 190 height 143
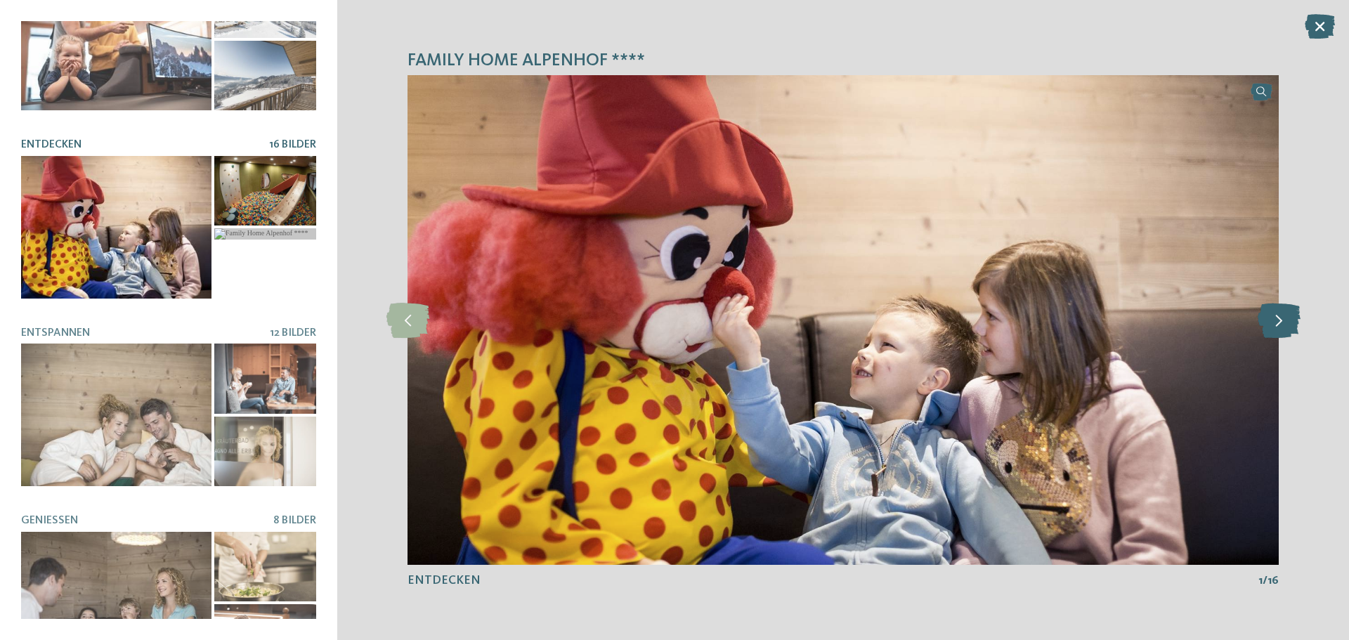
click at [1278, 315] on icon at bounding box center [1279, 320] width 43 height 35
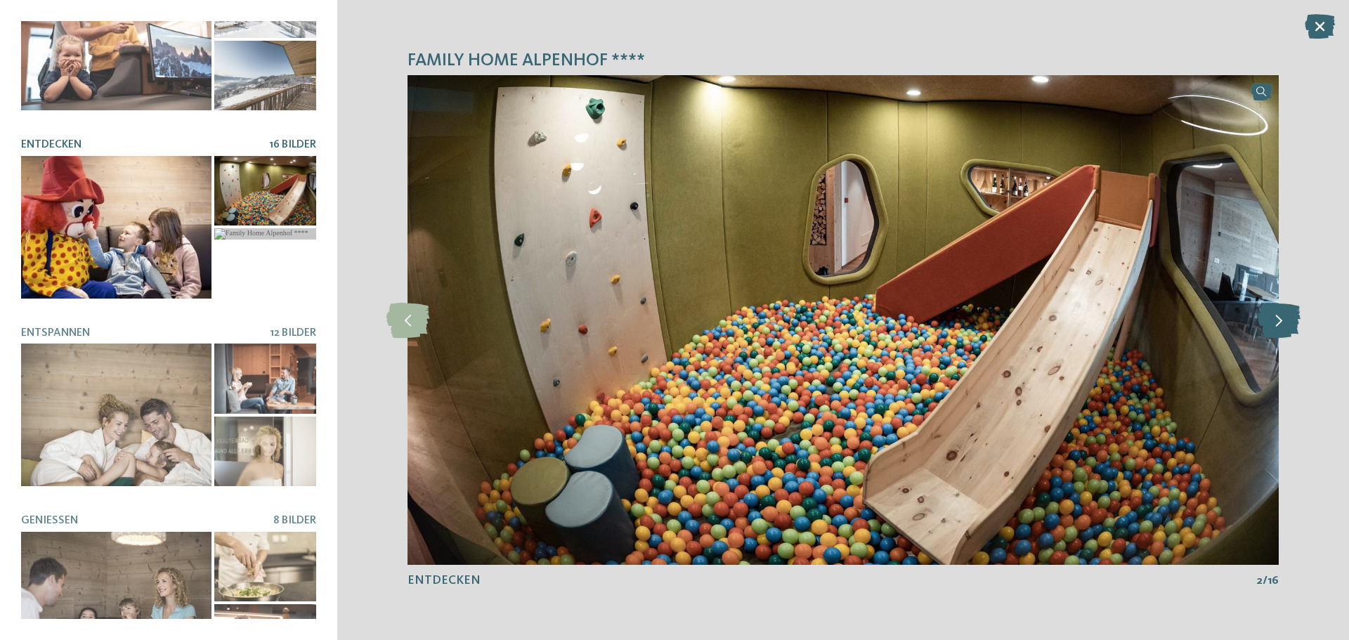
click at [1278, 315] on icon at bounding box center [1279, 320] width 43 height 35
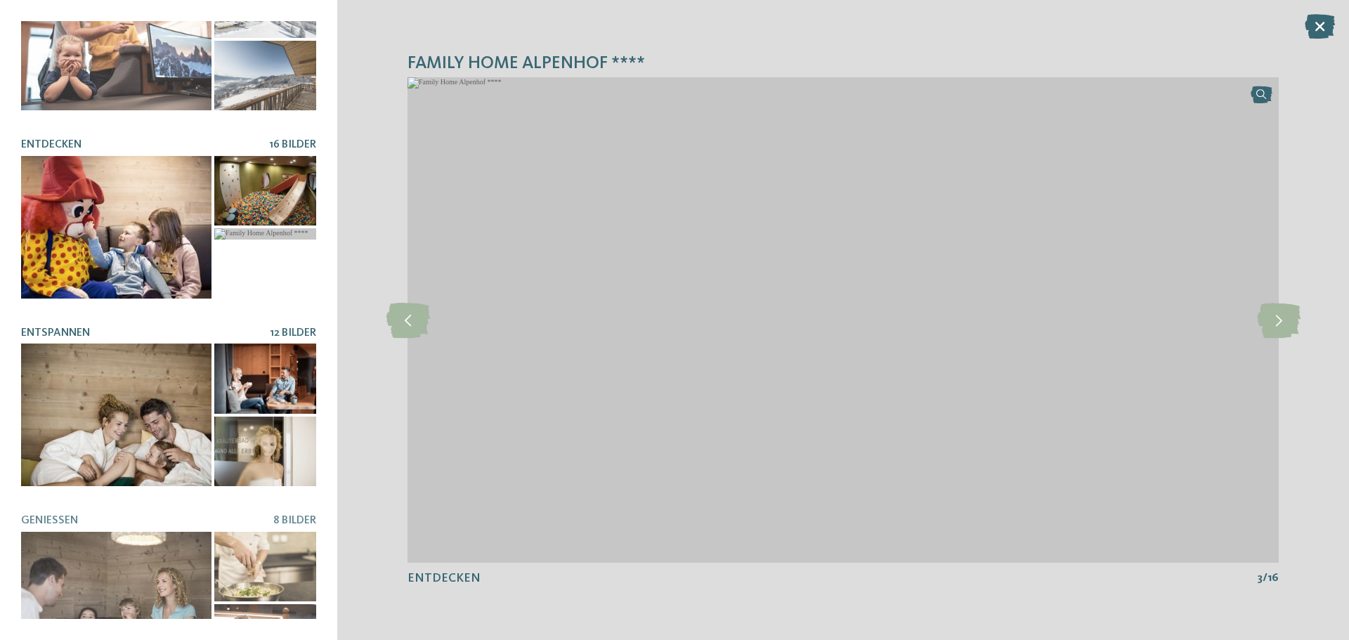
click at [82, 400] on div at bounding box center [116, 415] width 190 height 143
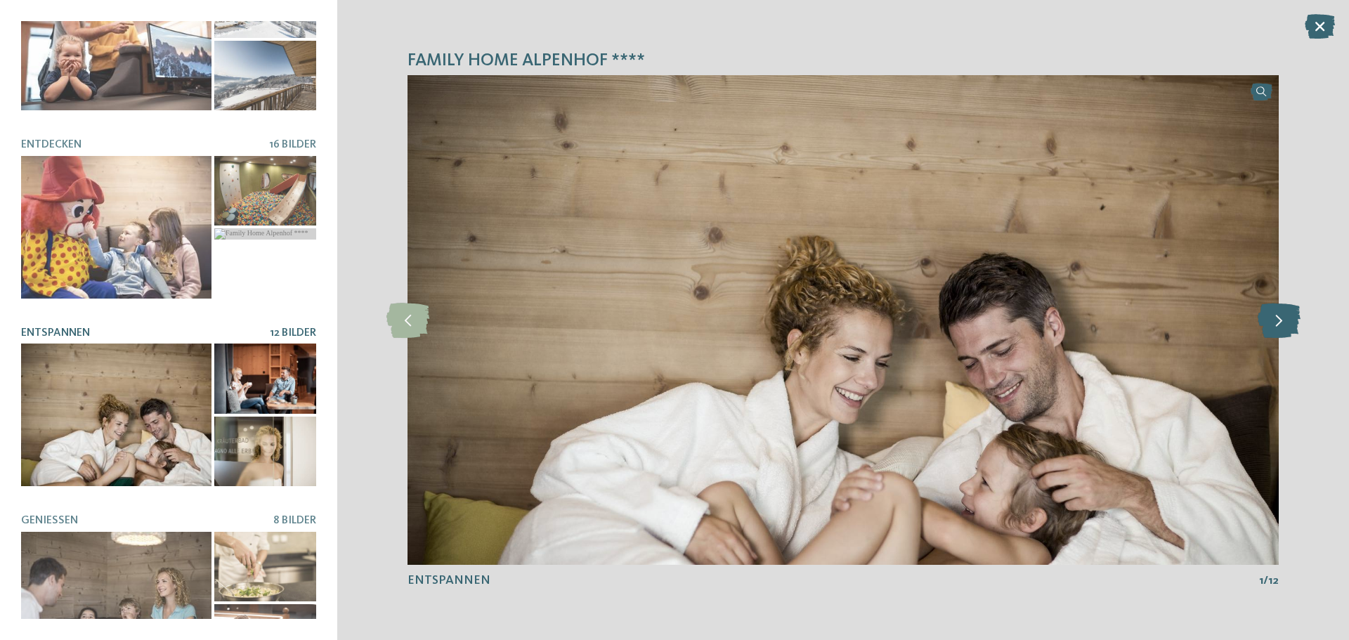
click at [1276, 329] on icon at bounding box center [1279, 320] width 43 height 35
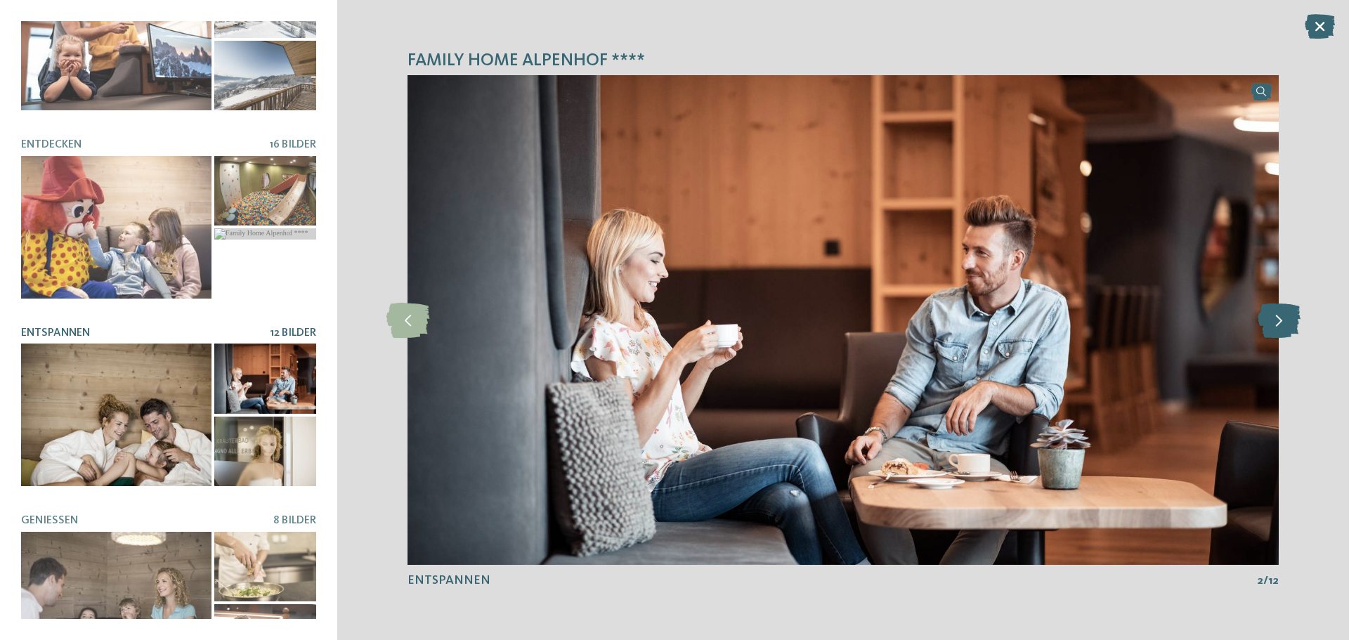
click at [1276, 329] on icon at bounding box center [1279, 320] width 43 height 35
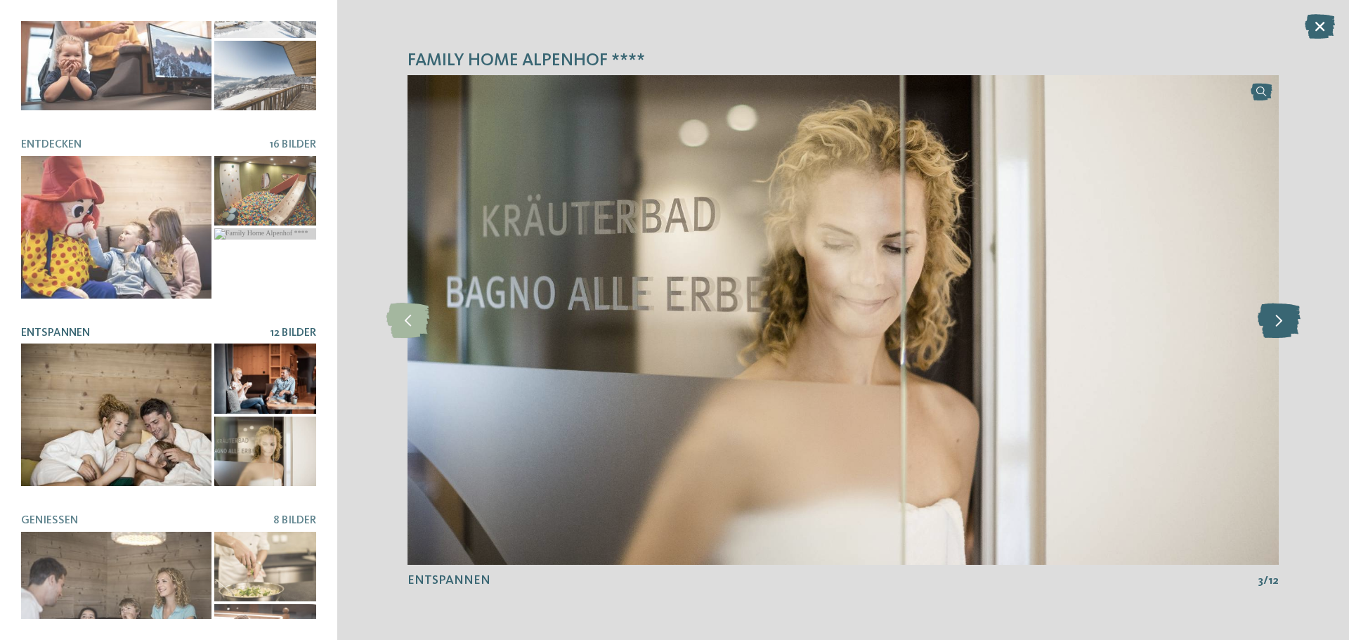
click at [1276, 329] on icon at bounding box center [1279, 320] width 43 height 35
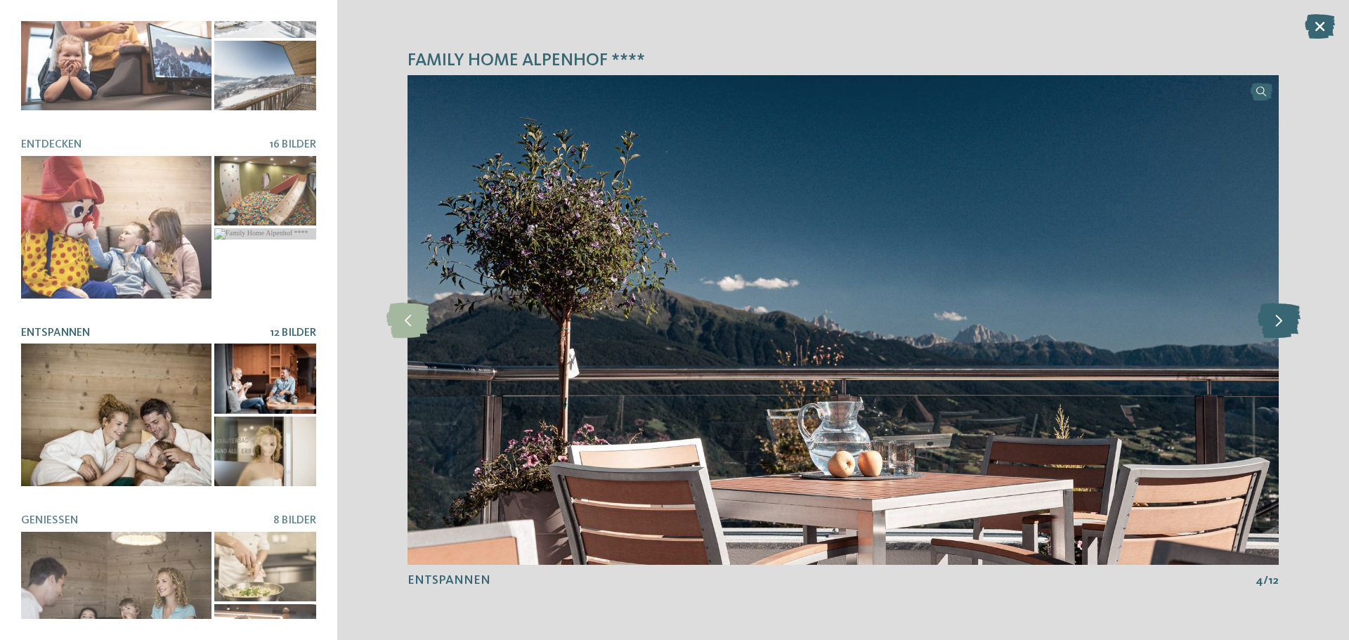
click at [1276, 329] on icon at bounding box center [1279, 320] width 43 height 35
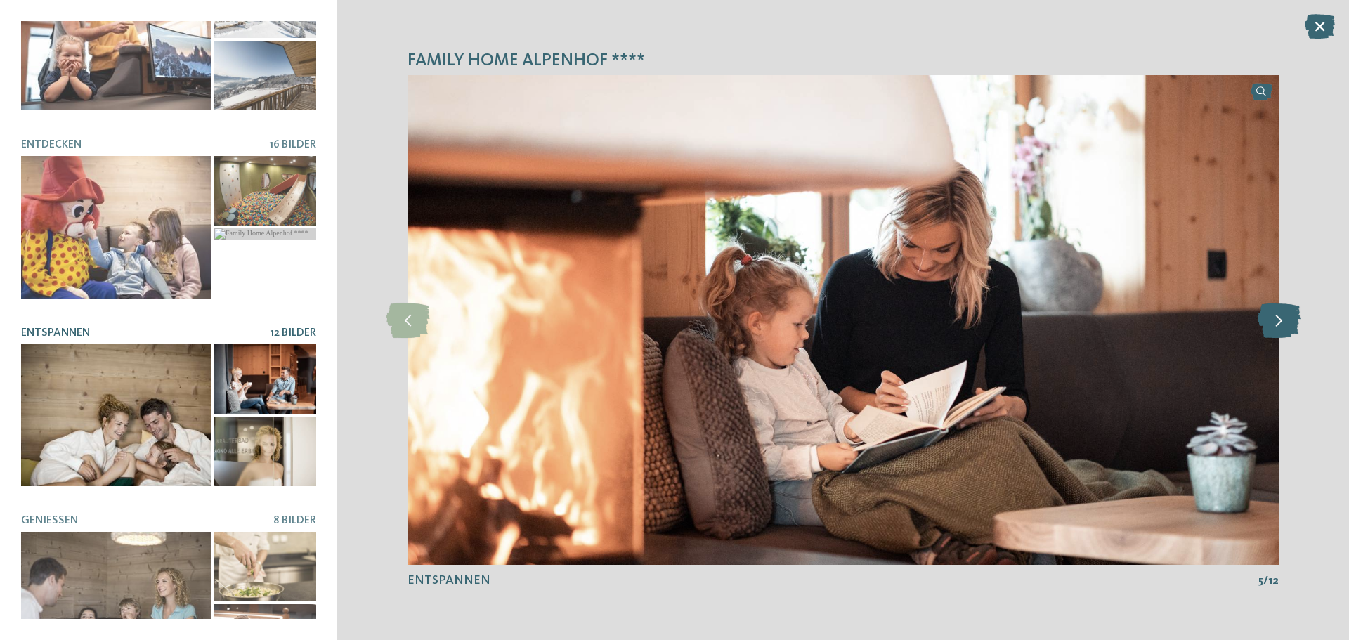
click at [1276, 329] on icon at bounding box center [1279, 320] width 43 height 35
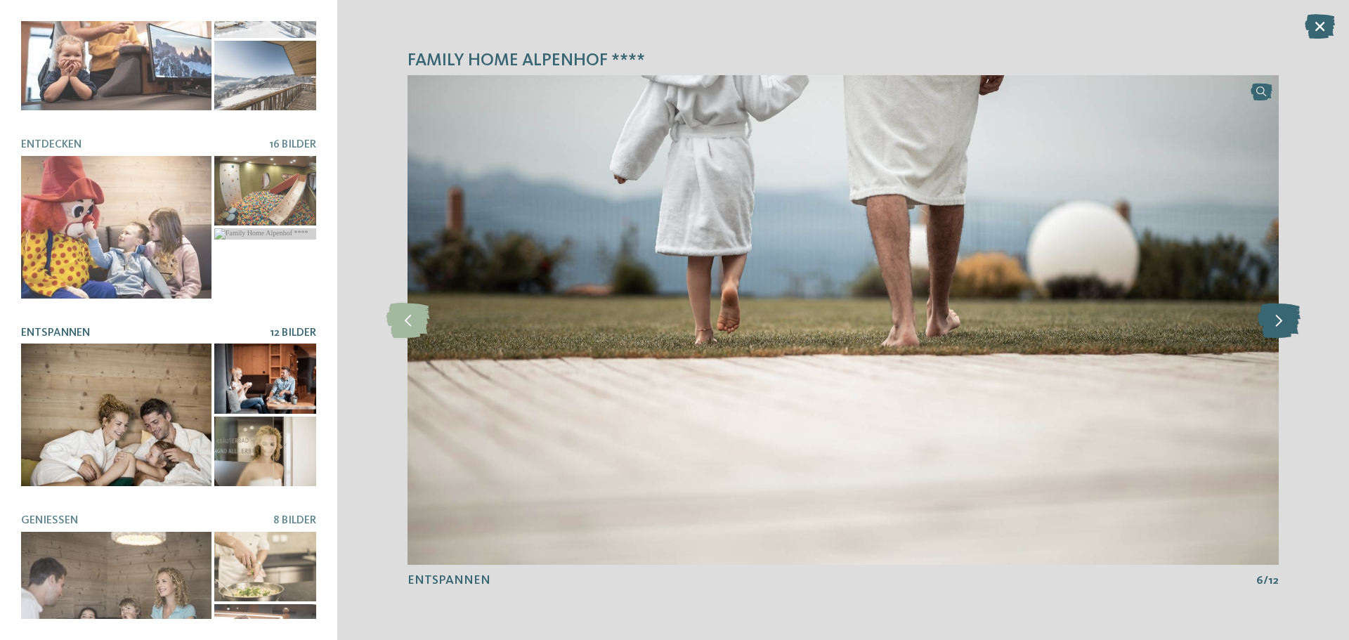
click at [1276, 329] on icon at bounding box center [1279, 320] width 43 height 35
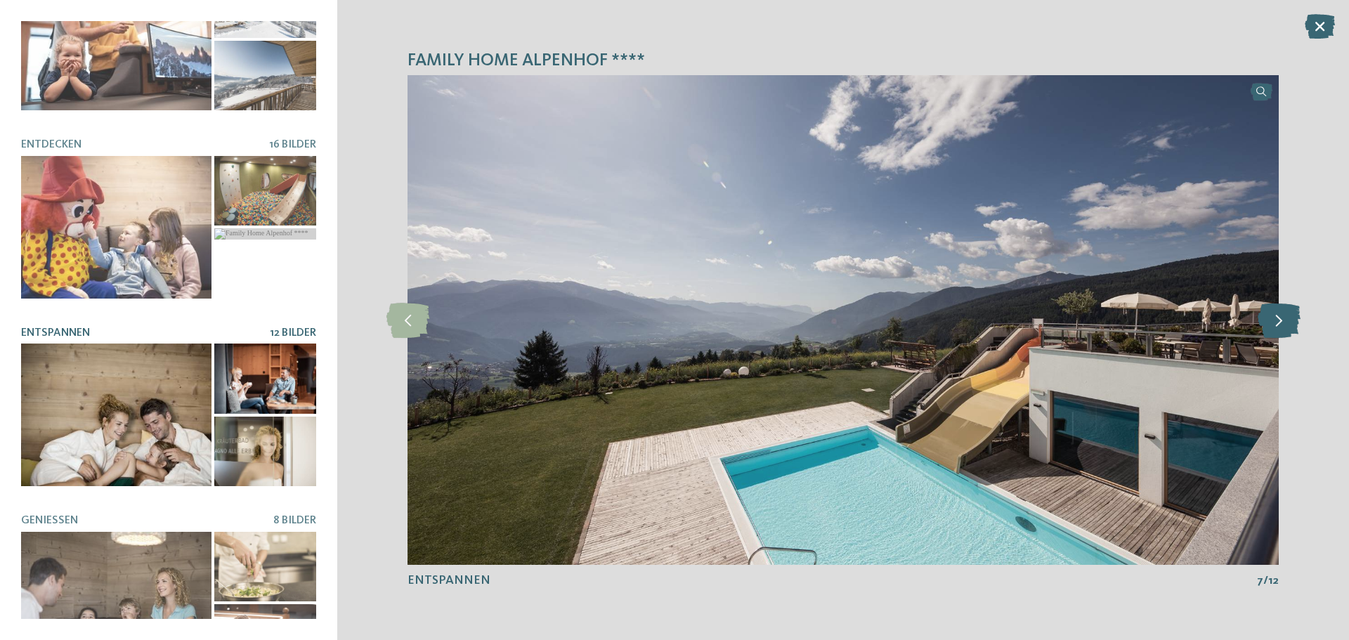
click at [1276, 329] on icon at bounding box center [1279, 320] width 43 height 35
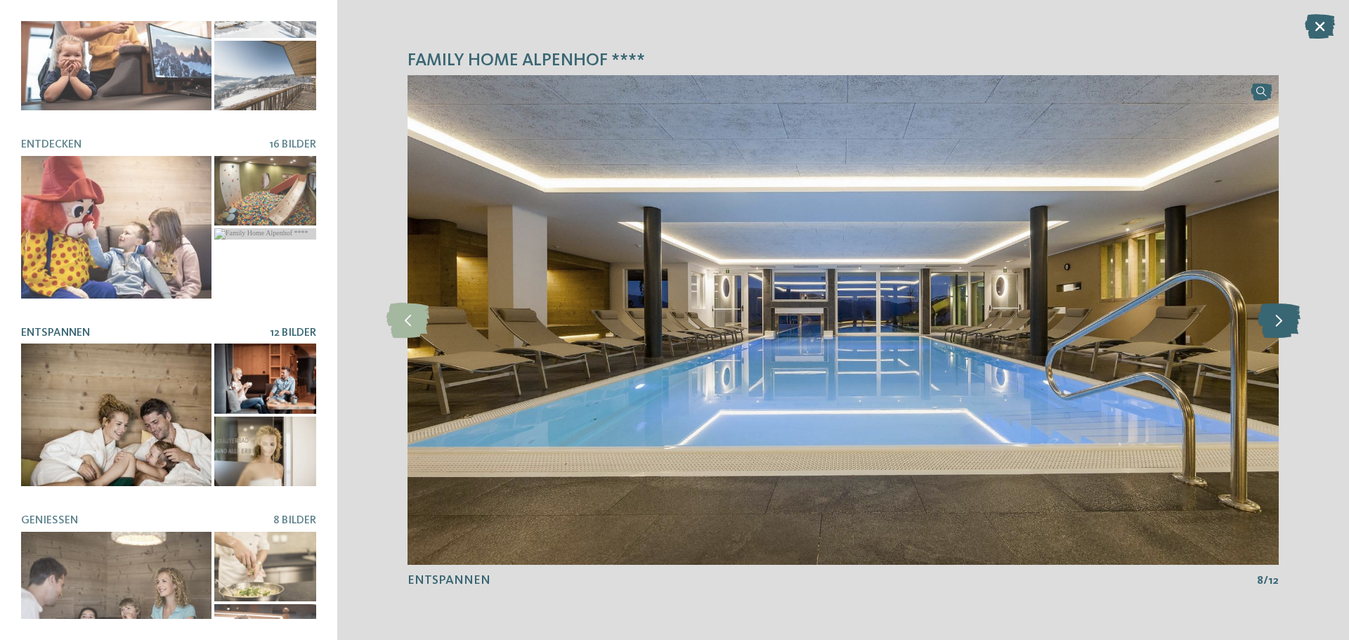
click at [1276, 329] on icon at bounding box center [1279, 320] width 43 height 35
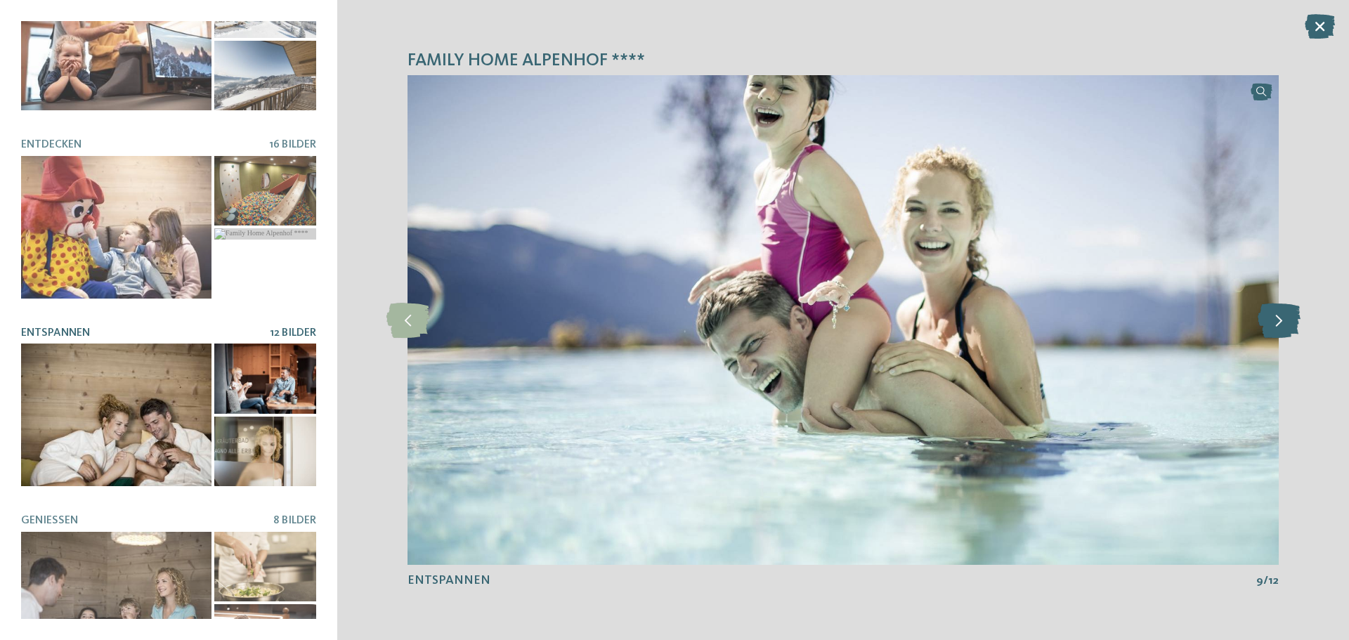
click at [1276, 329] on icon at bounding box center [1279, 320] width 43 height 35
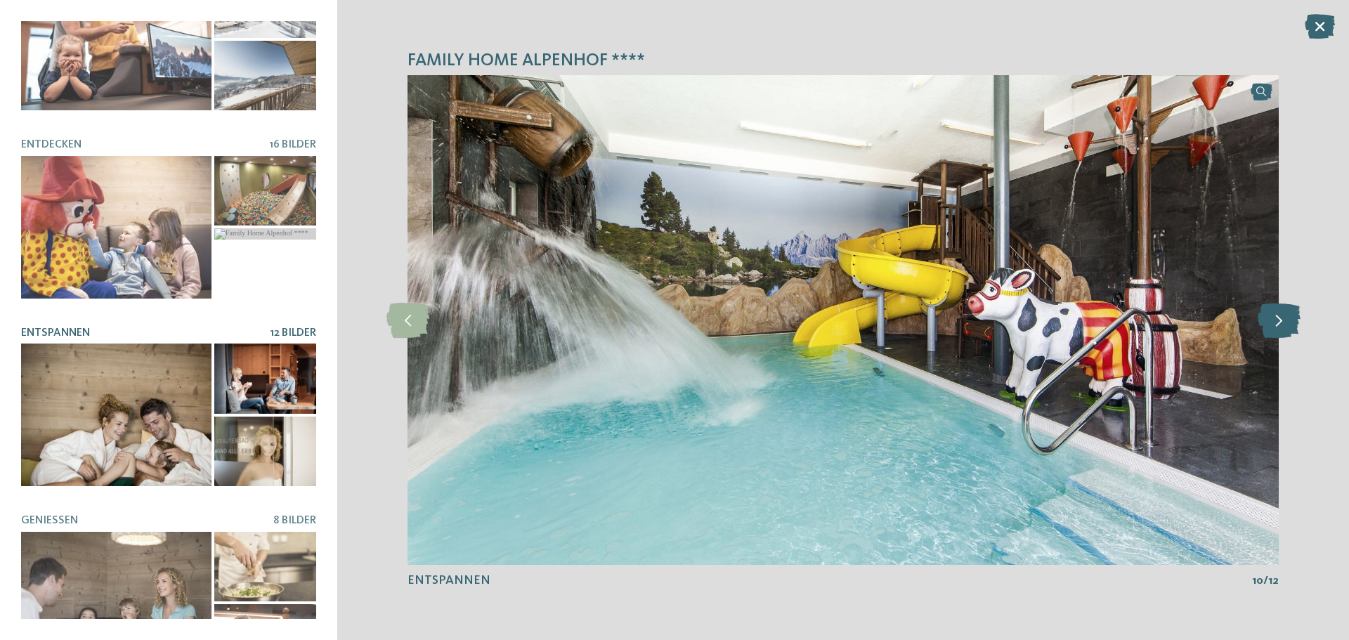
click at [1276, 329] on icon at bounding box center [1279, 320] width 43 height 35
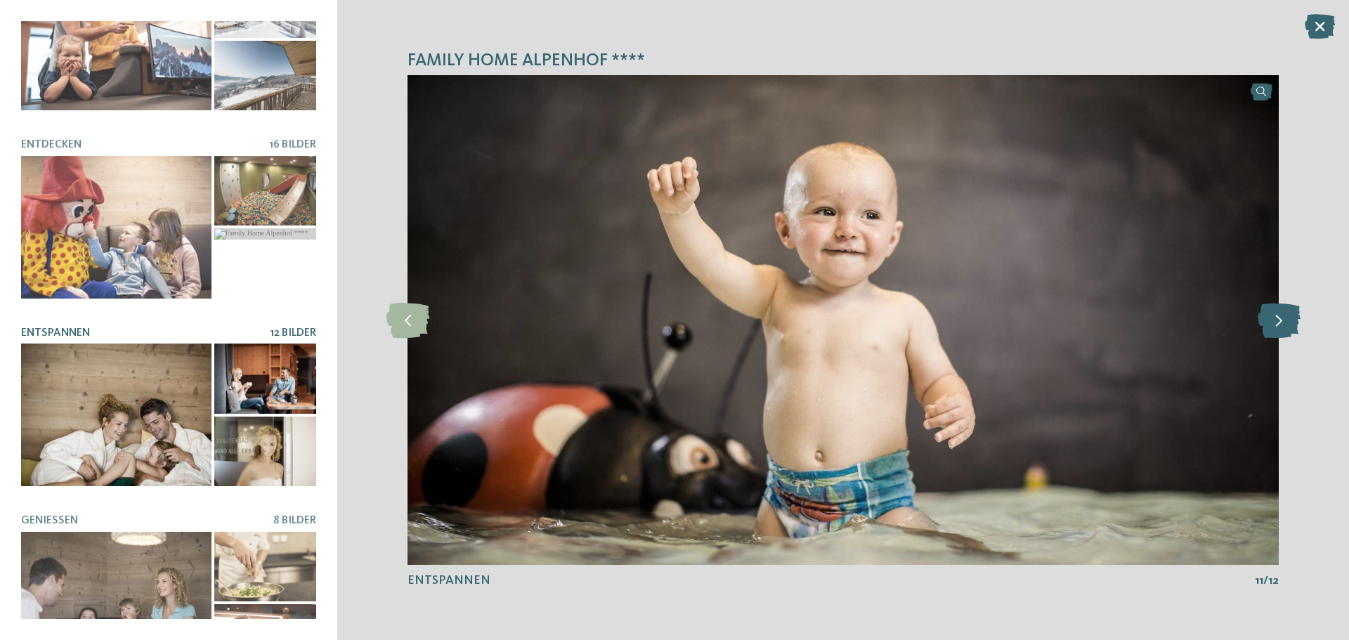
click at [1276, 329] on icon at bounding box center [1279, 320] width 43 height 35
